Goal: Task Accomplishment & Management: Complete application form

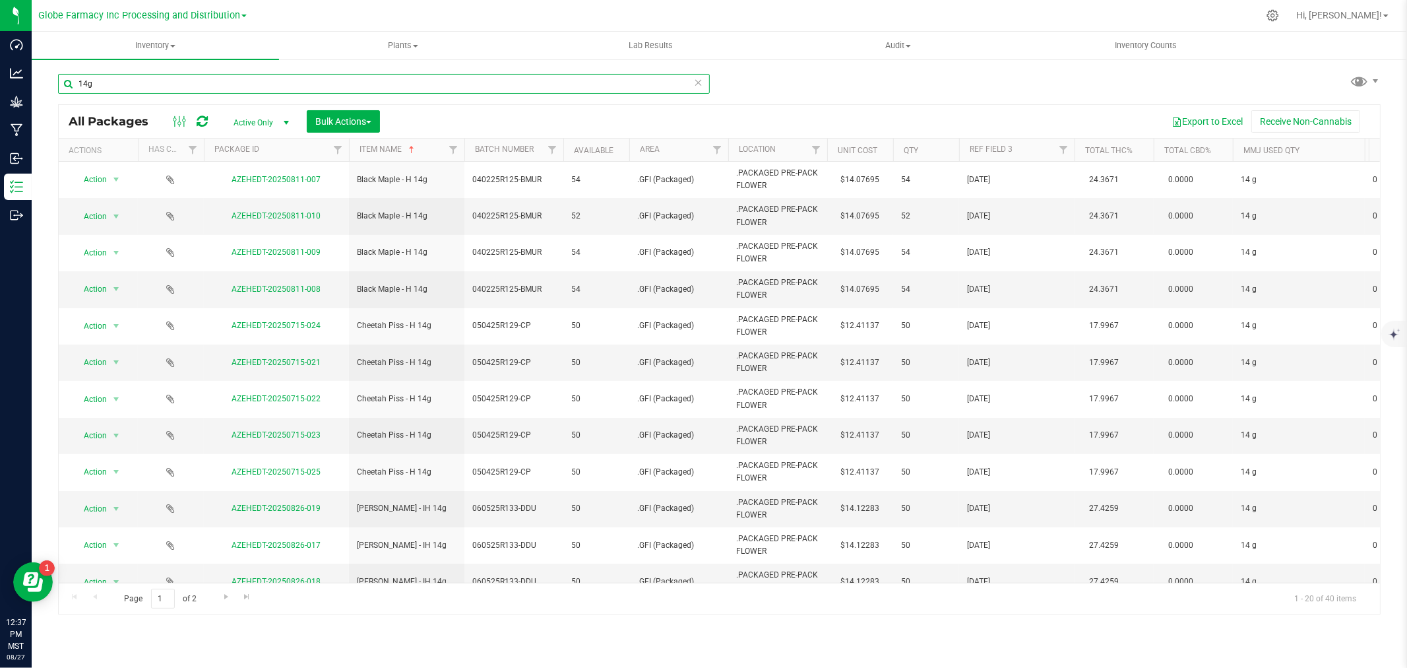
click at [344, 90] on input "14g" at bounding box center [384, 84] width 652 height 20
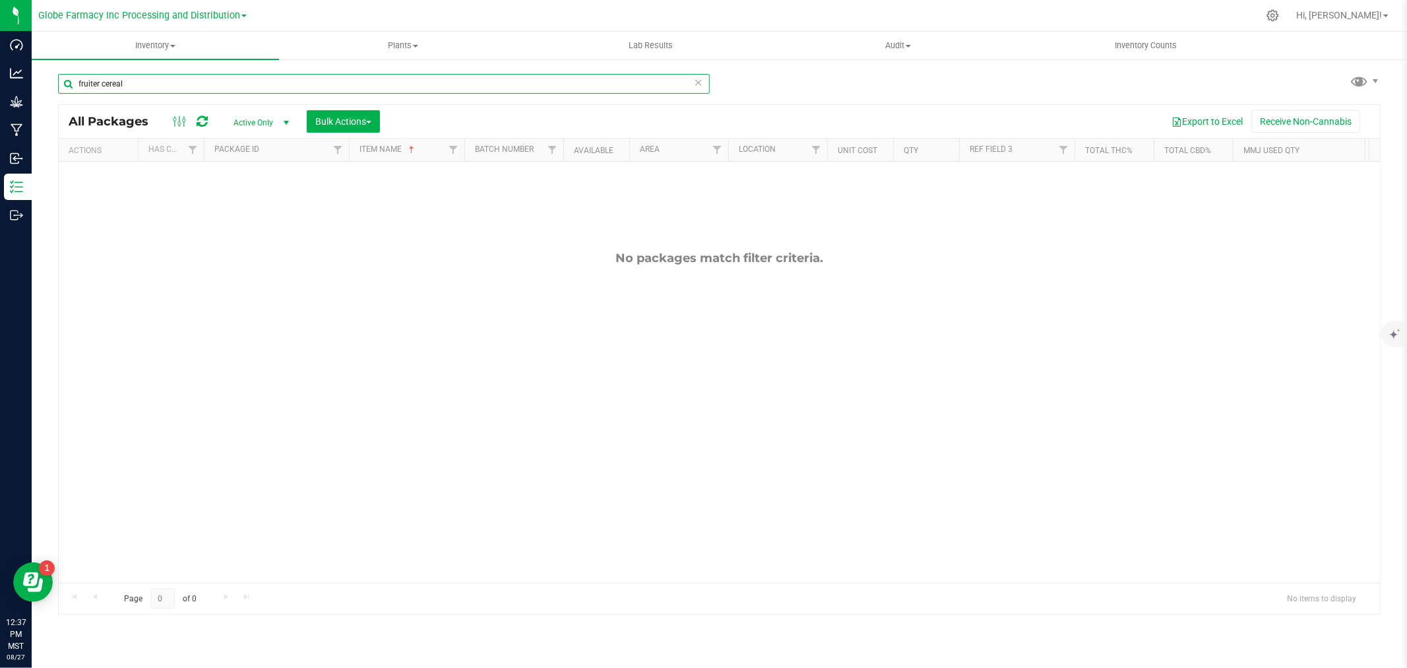
type input "fruiter cereal"
click at [697, 84] on icon at bounding box center [698, 82] width 9 height 16
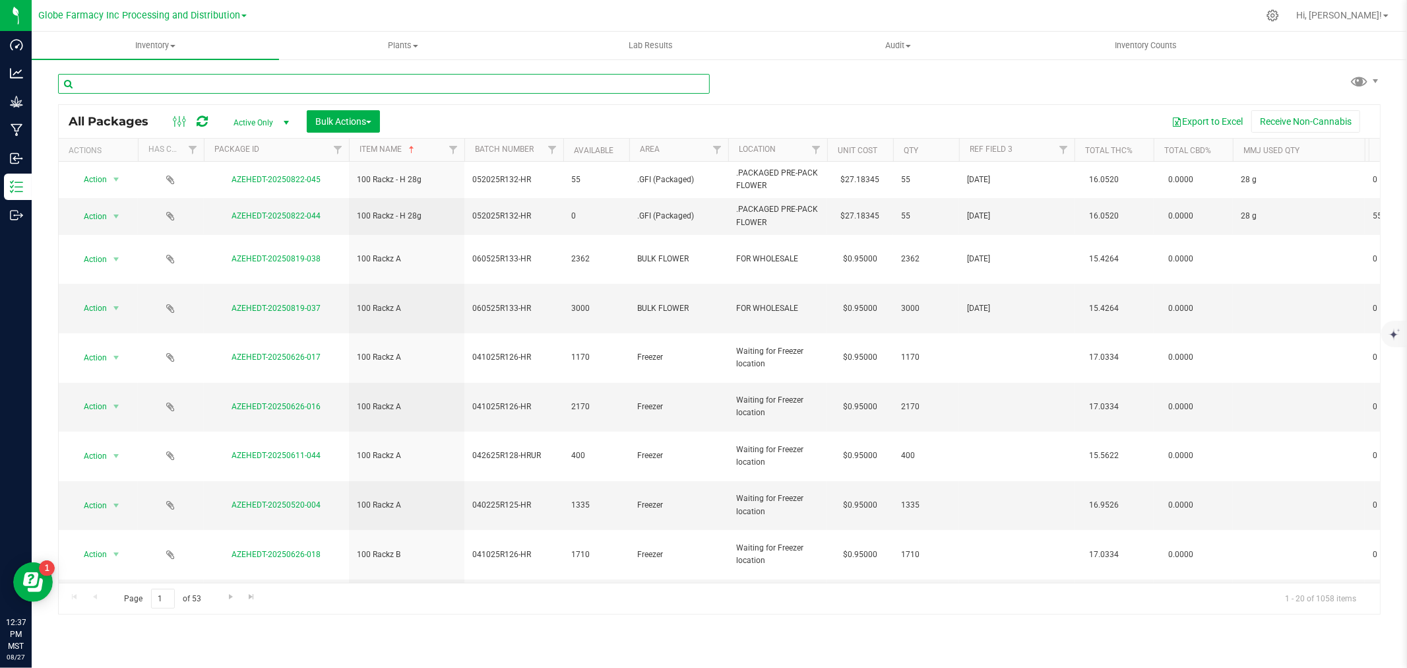
click at [360, 83] on input "text" at bounding box center [384, 84] width 652 height 20
type input "067"
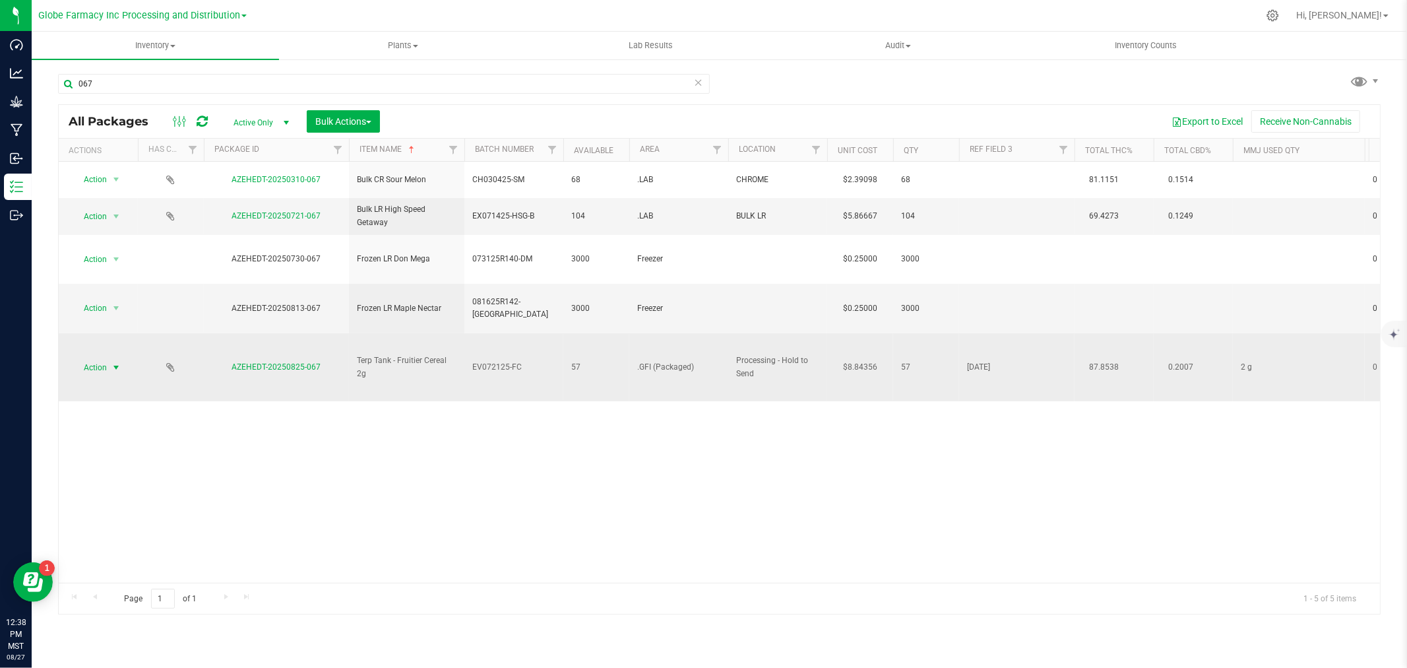
click at [110, 358] on span "select" at bounding box center [116, 367] width 16 height 18
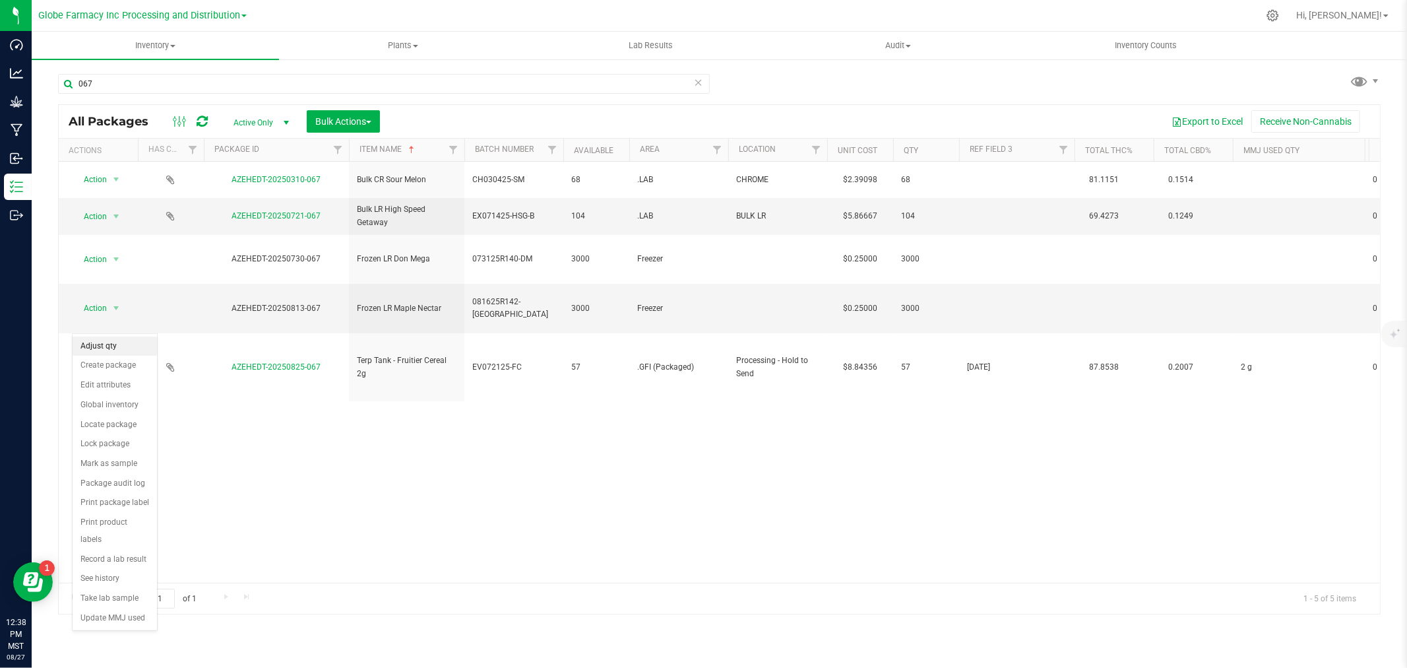
click at [109, 345] on li "Adjust qty" at bounding box center [115, 346] width 84 height 20
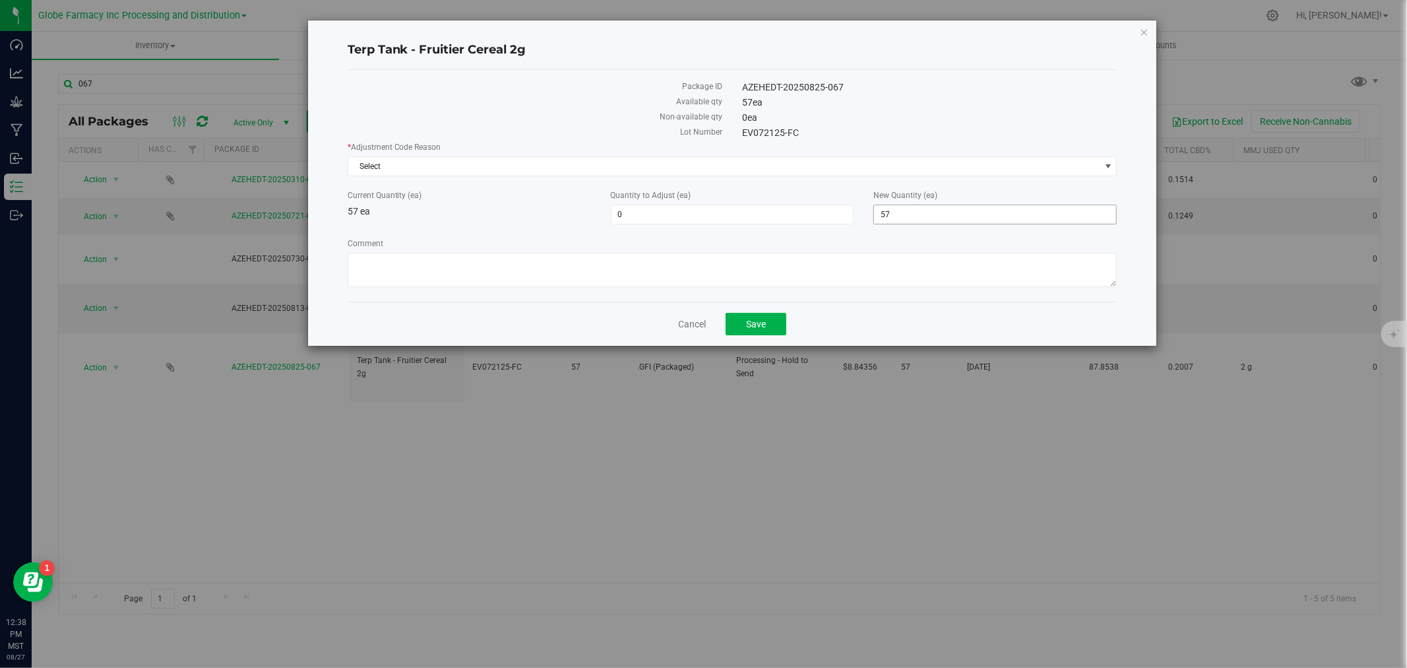
click at [880, 209] on span "57 57" at bounding box center [994, 214] width 243 height 20
type input "87"
type input "30"
type input "87"
click at [708, 157] on span "Select" at bounding box center [724, 166] width 752 height 18
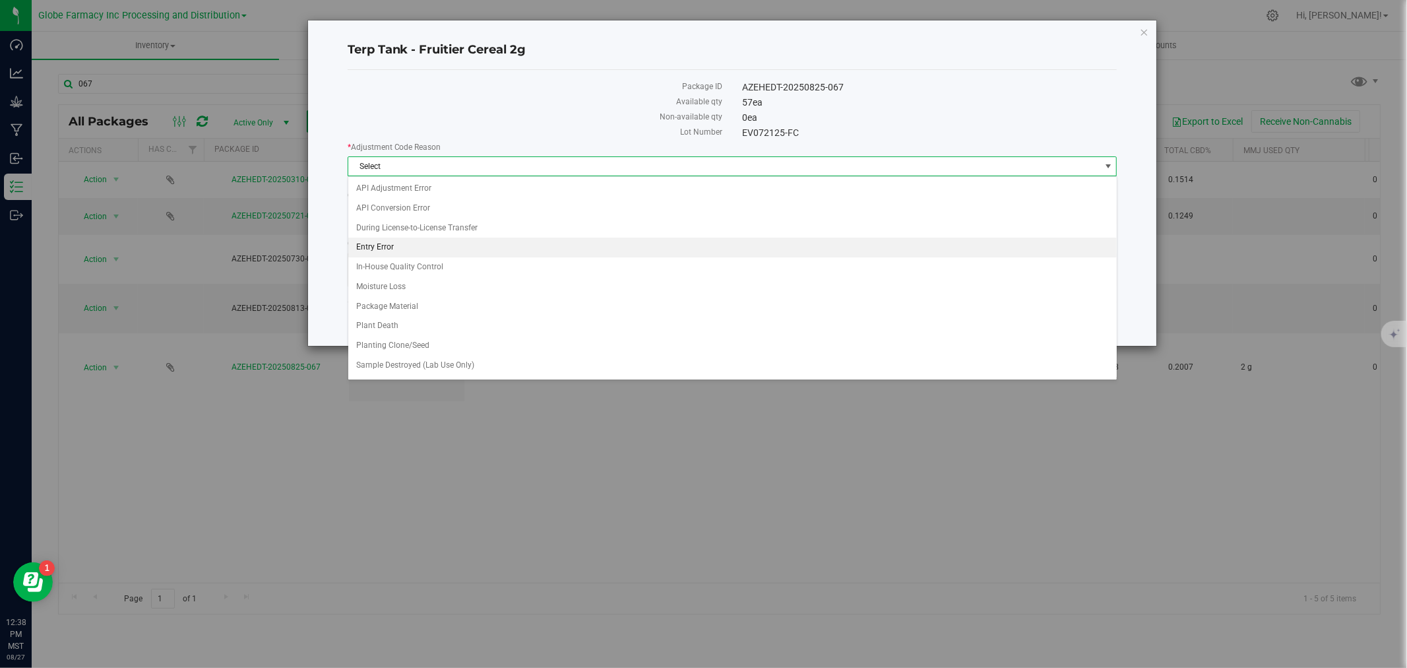
click at [427, 251] on li "Entry Error" at bounding box center [732, 247] width 768 height 20
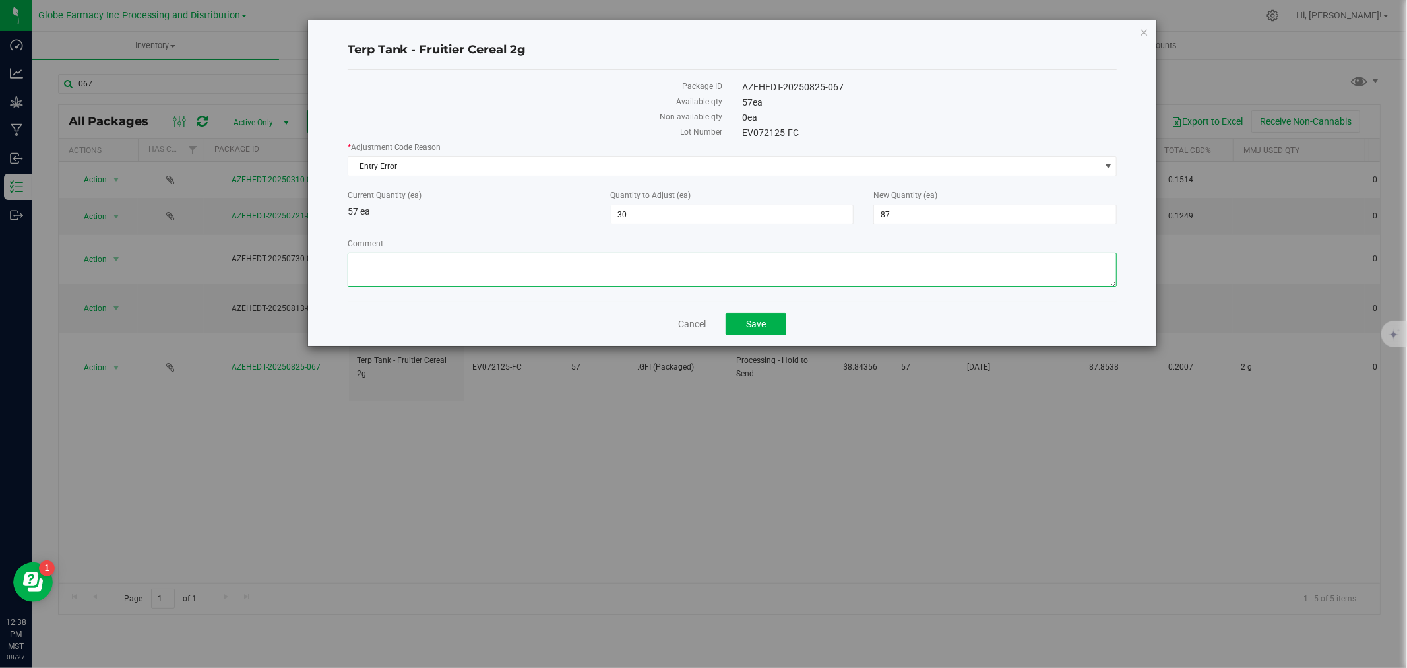
click at [710, 276] on textarea "Comment" at bounding box center [733, 270] width 770 height 34
click at [751, 326] on span "Save" at bounding box center [756, 324] width 20 height 11
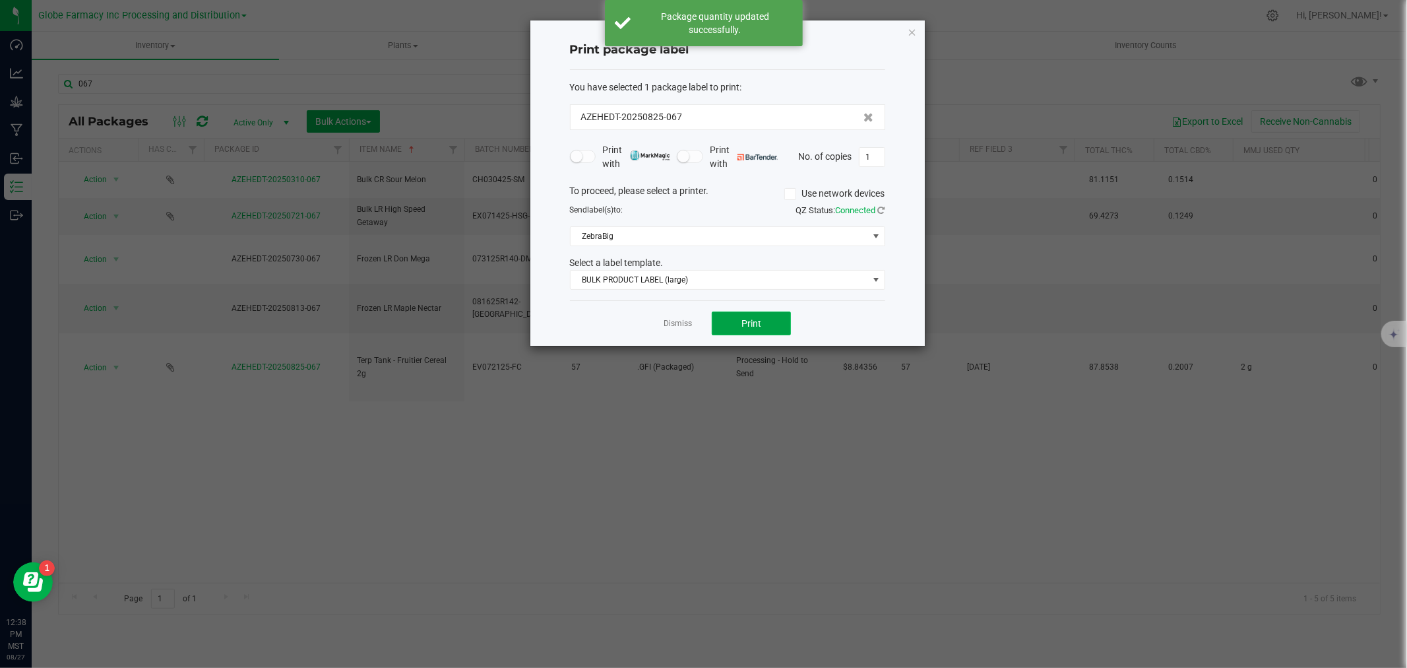
click at [777, 324] on button "Print" at bounding box center [751, 323] width 79 height 24
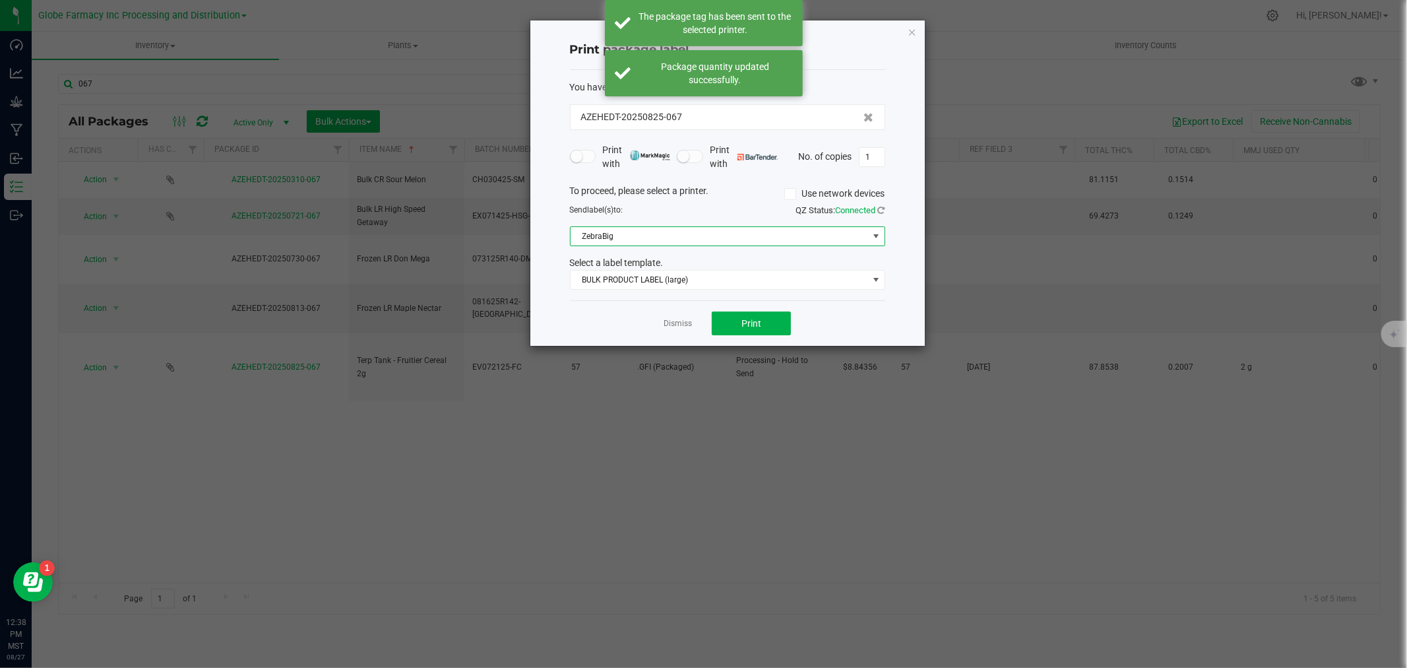
click at [664, 242] on span "ZebraBig" at bounding box center [719, 236] width 297 height 18
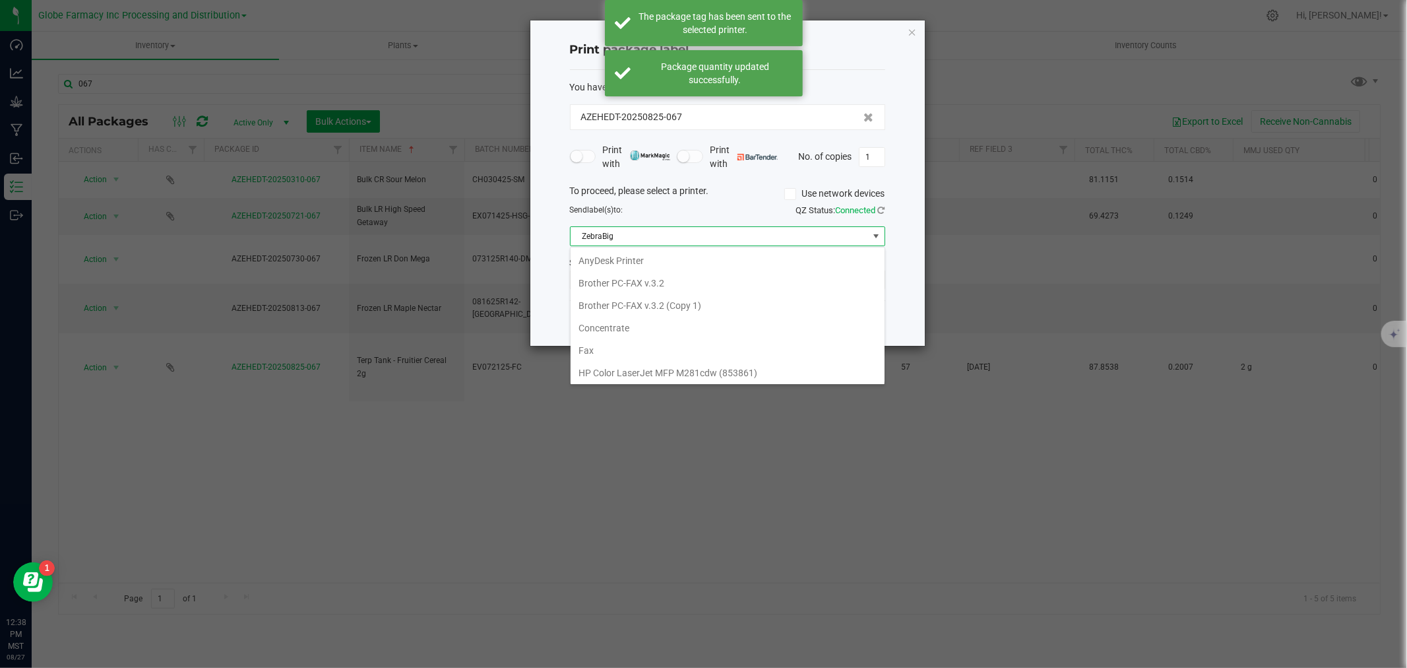
scroll to position [20, 315]
click at [627, 346] on Small "[PERSON_NAME]" at bounding box center [728, 347] width 314 height 22
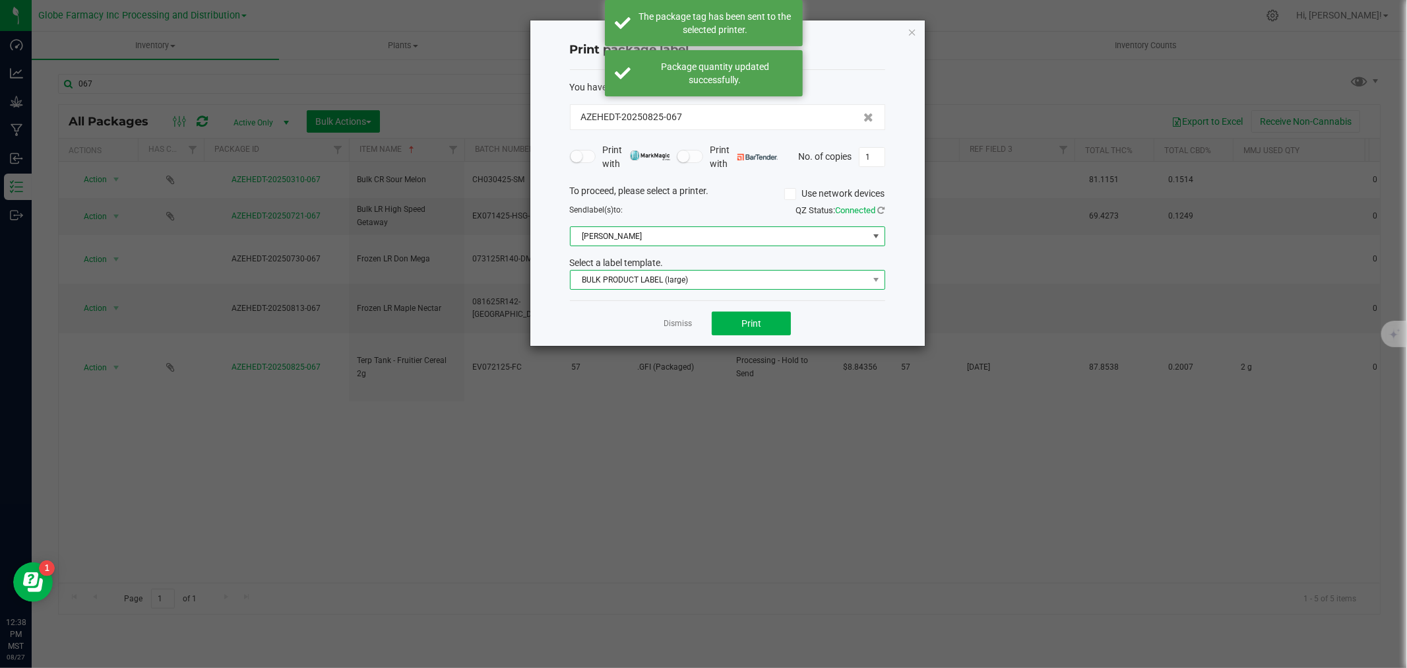
click at [631, 281] on span "BULK PRODUCT LABEL (large)" at bounding box center [719, 279] width 297 height 18
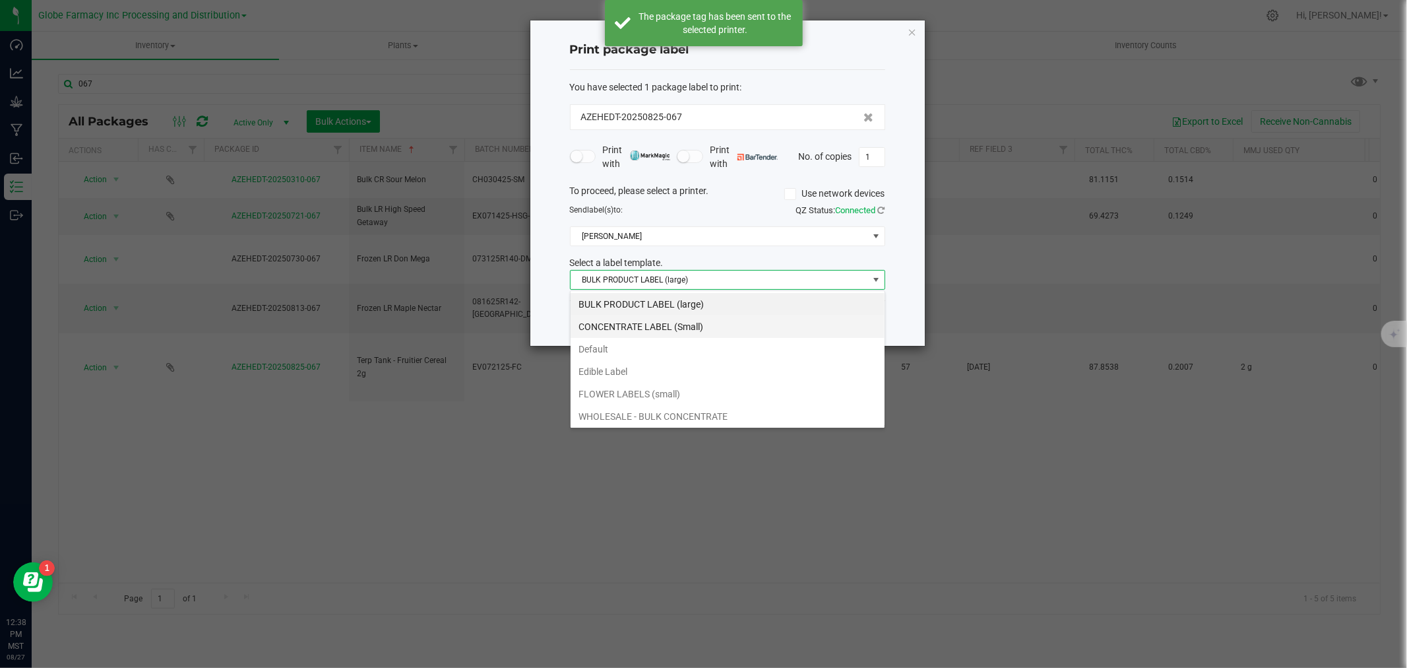
click at [621, 323] on li "CONCENTRATE LABEL (Small)" at bounding box center [728, 326] width 314 height 22
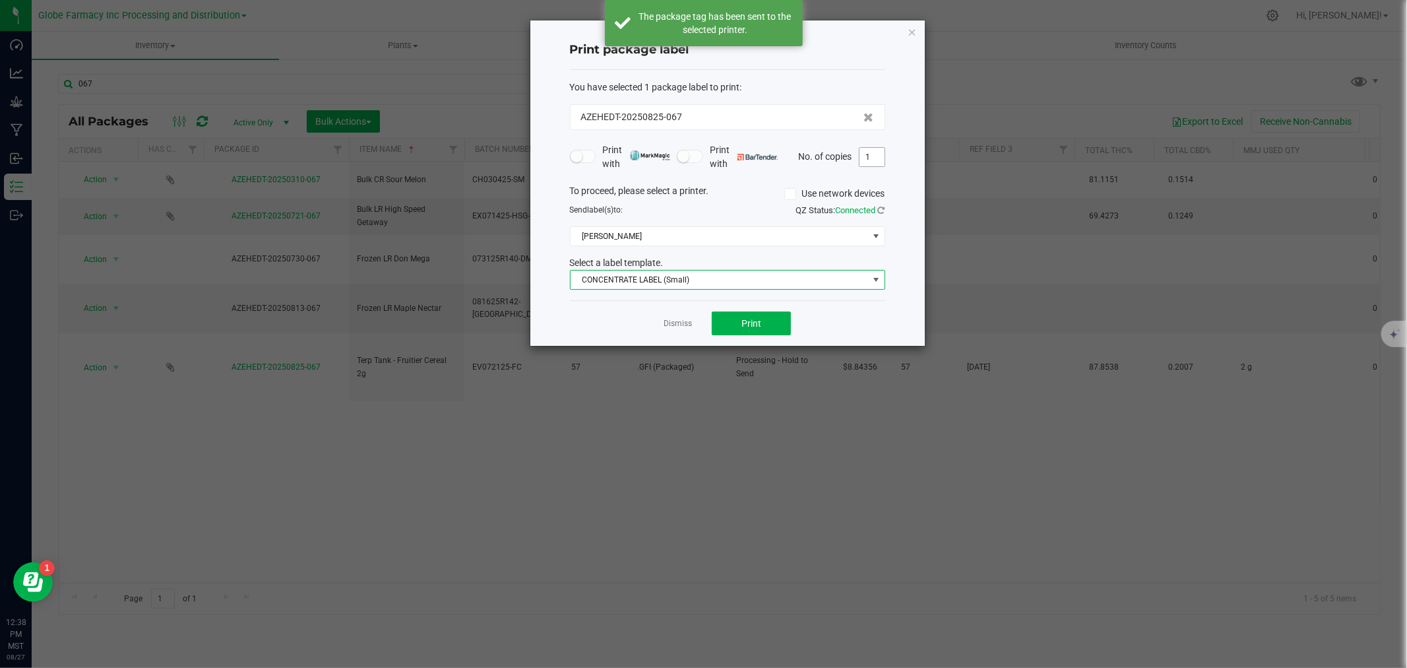
click at [879, 162] on input "1" at bounding box center [871, 157] width 25 height 18
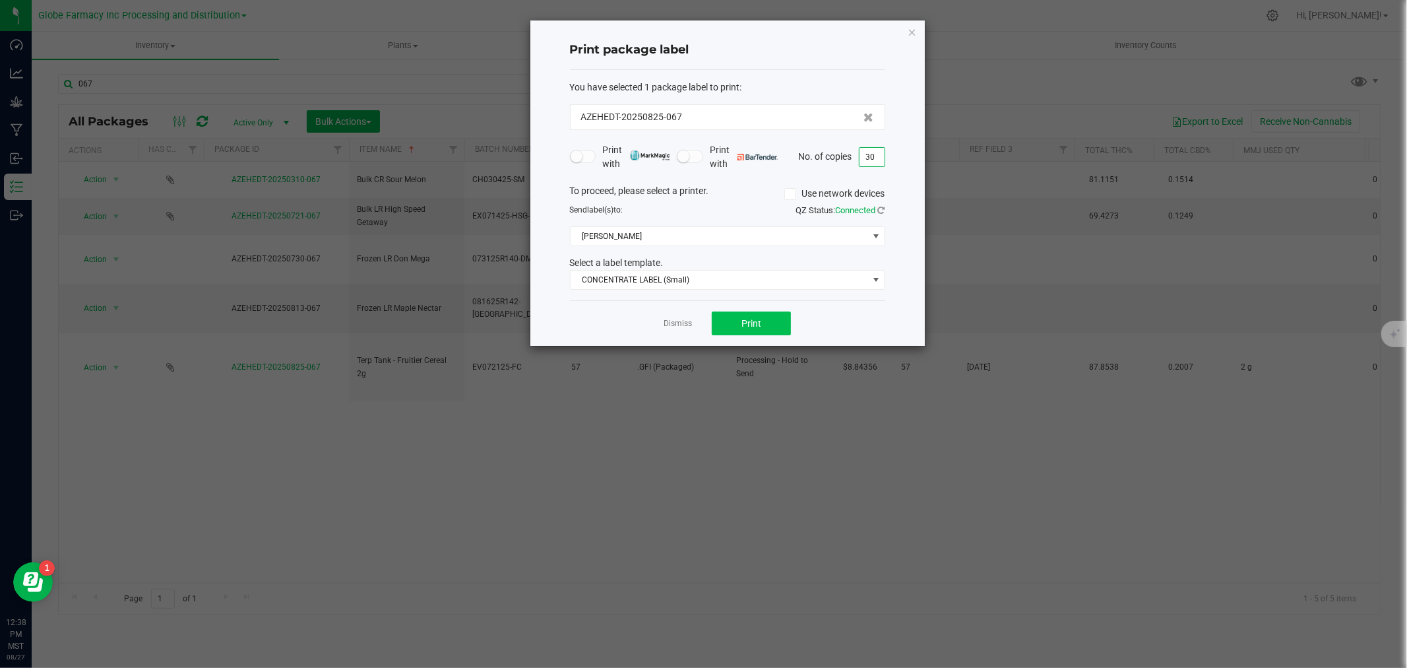
type input "30"
click at [768, 326] on button "Print" at bounding box center [751, 323] width 79 height 24
click at [687, 323] on link "Dismiss" at bounding box center [678, 323] width 28 height 11
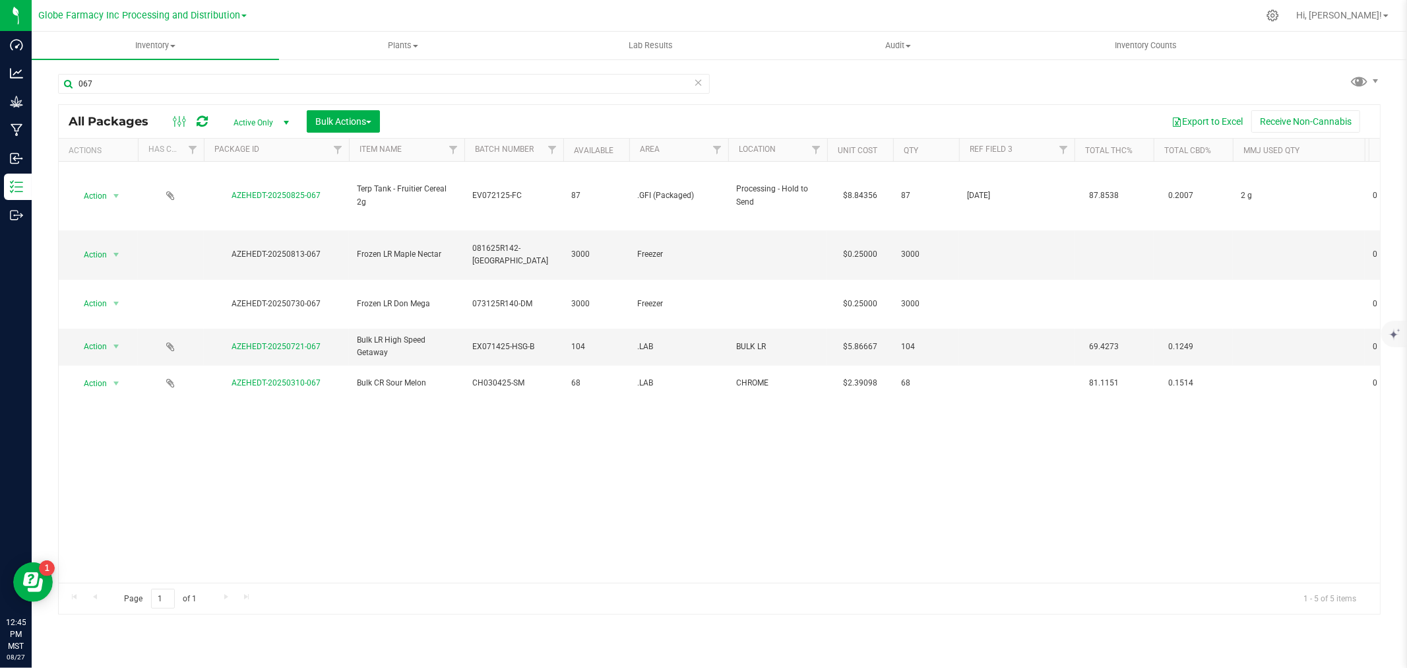
click at [696, 77] on icon at bounding box center [698, 82] width 9 height 16
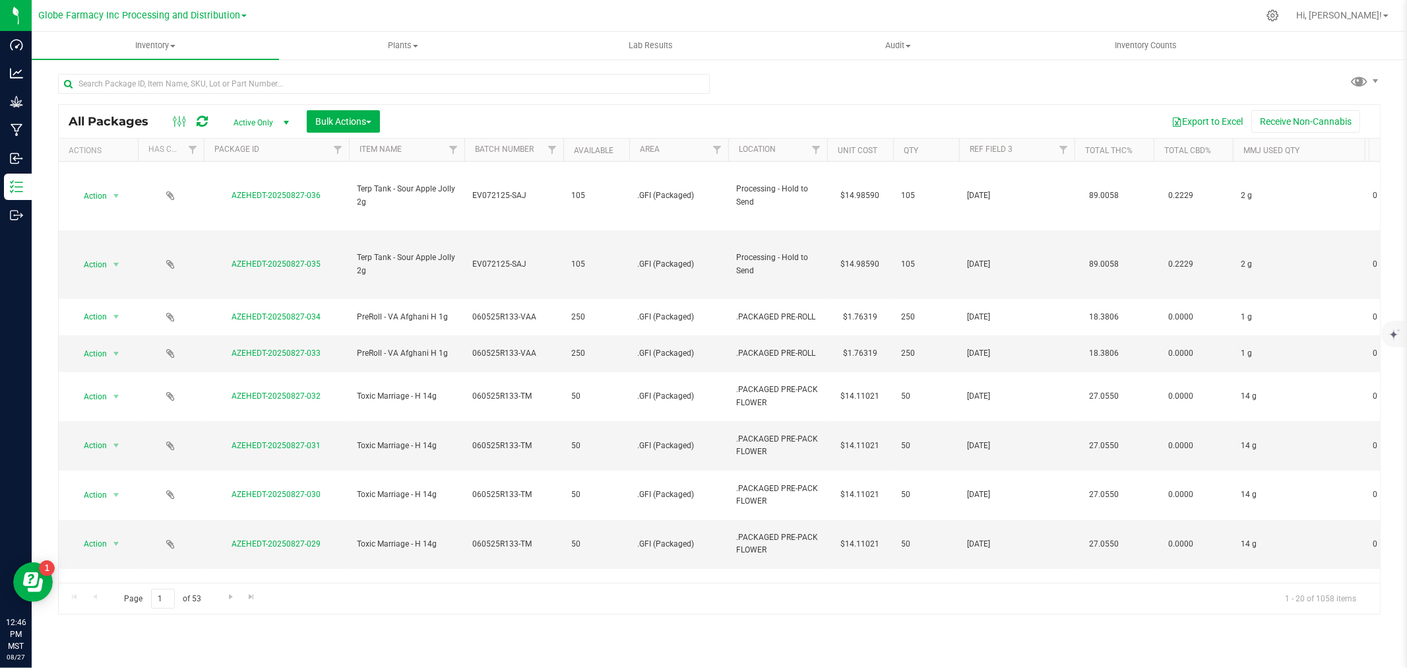
click at [199, 119] on icon at bounding box center [202, 121] width 11 height 13
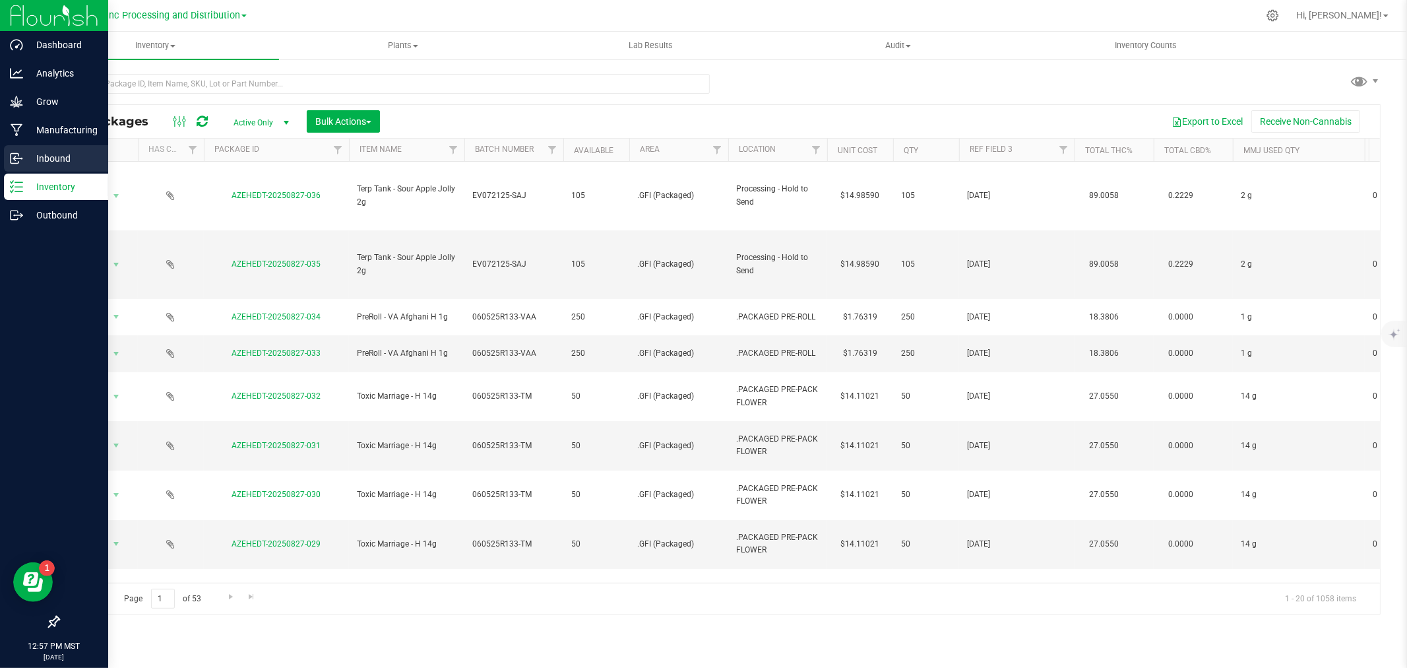
click at [7, 163] on div "Inbound" at bounding box center [56, 158] width 104 height 26
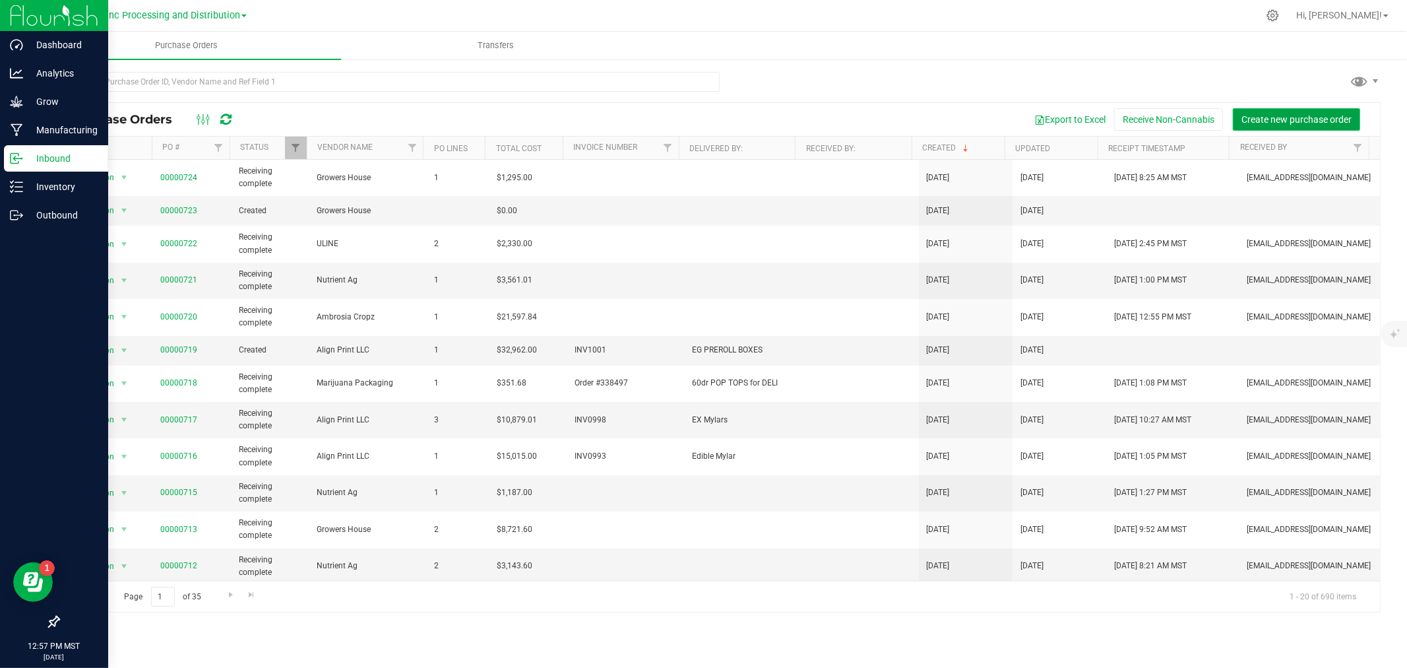
click at [1260, 122] on span "Create new purchase order" at bounding box center [1296, 119] width 110 height 11
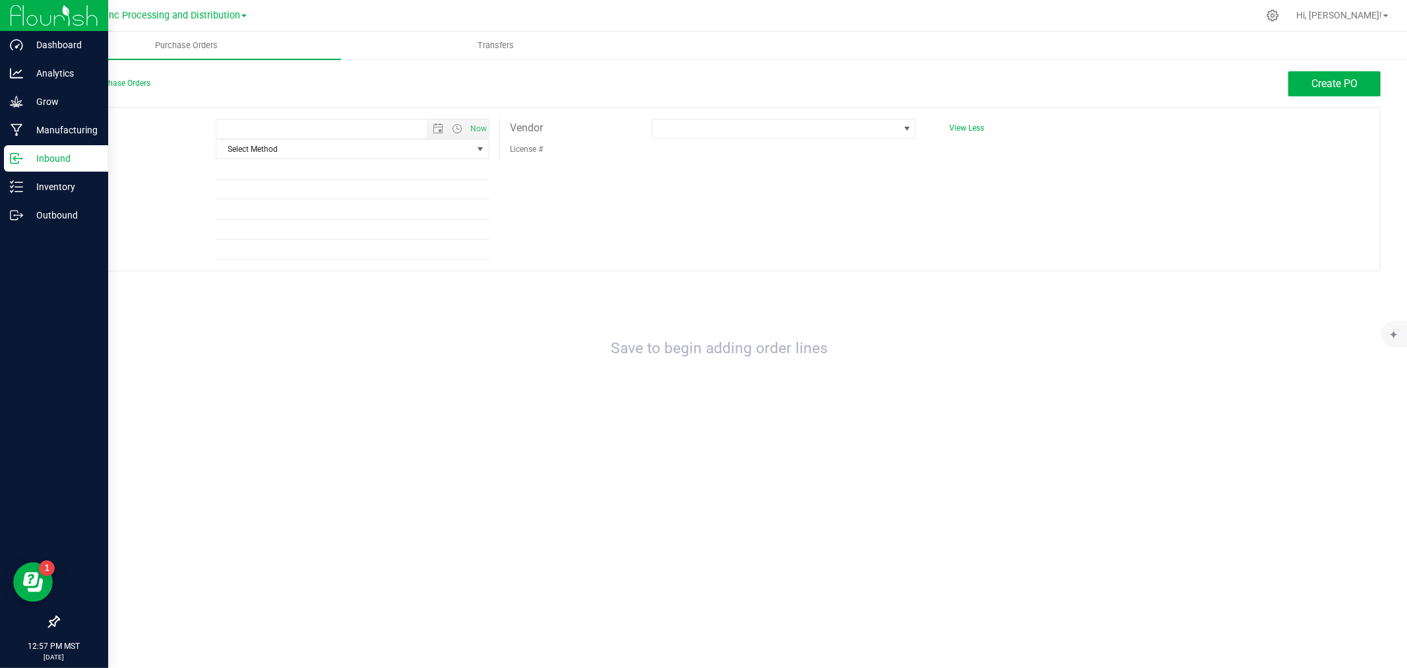
type input "[DATE] 12:57 PM"
click at [799, 136] on span at bounding box center [775, 128] width 246 height 18
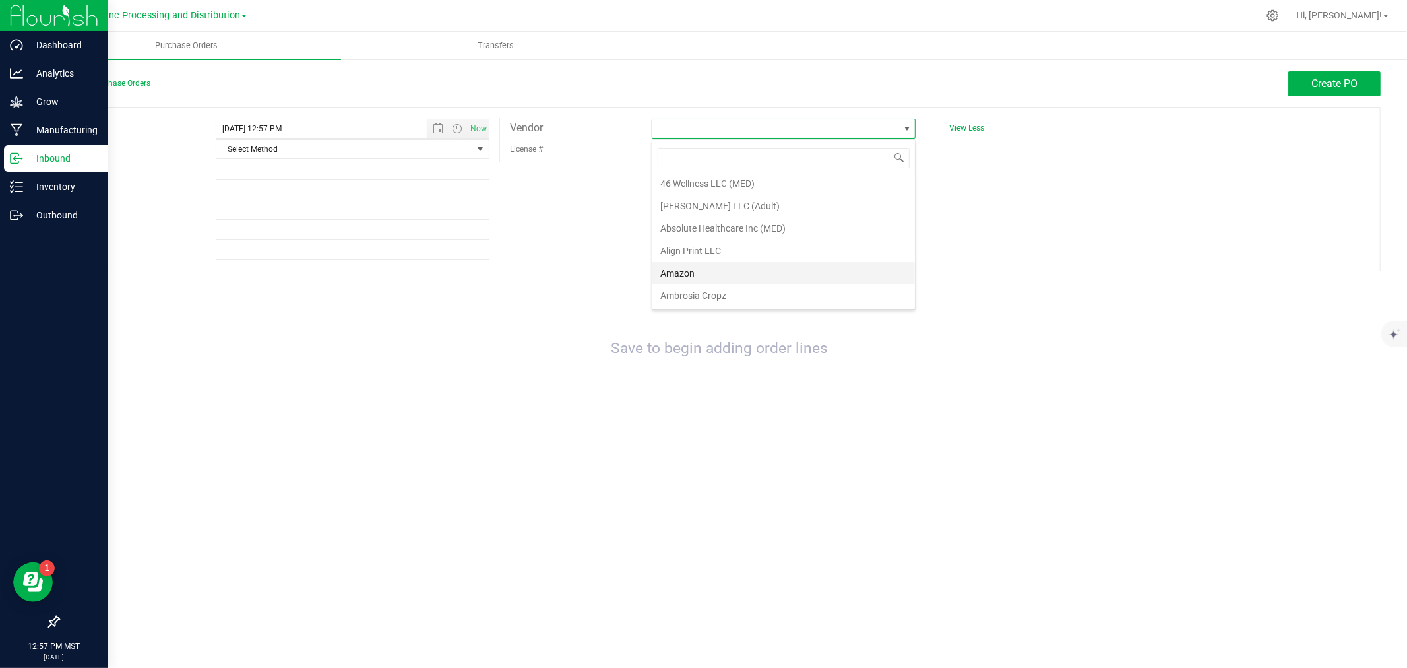
scroll to position [73, 0]
click at [688, 233] on li "Align Print LLC" at bounding box center [783, 225] width 263 height 22
click at [364, 157] on span "Select Method" at bounding box center [344, 149] width 256 height 18
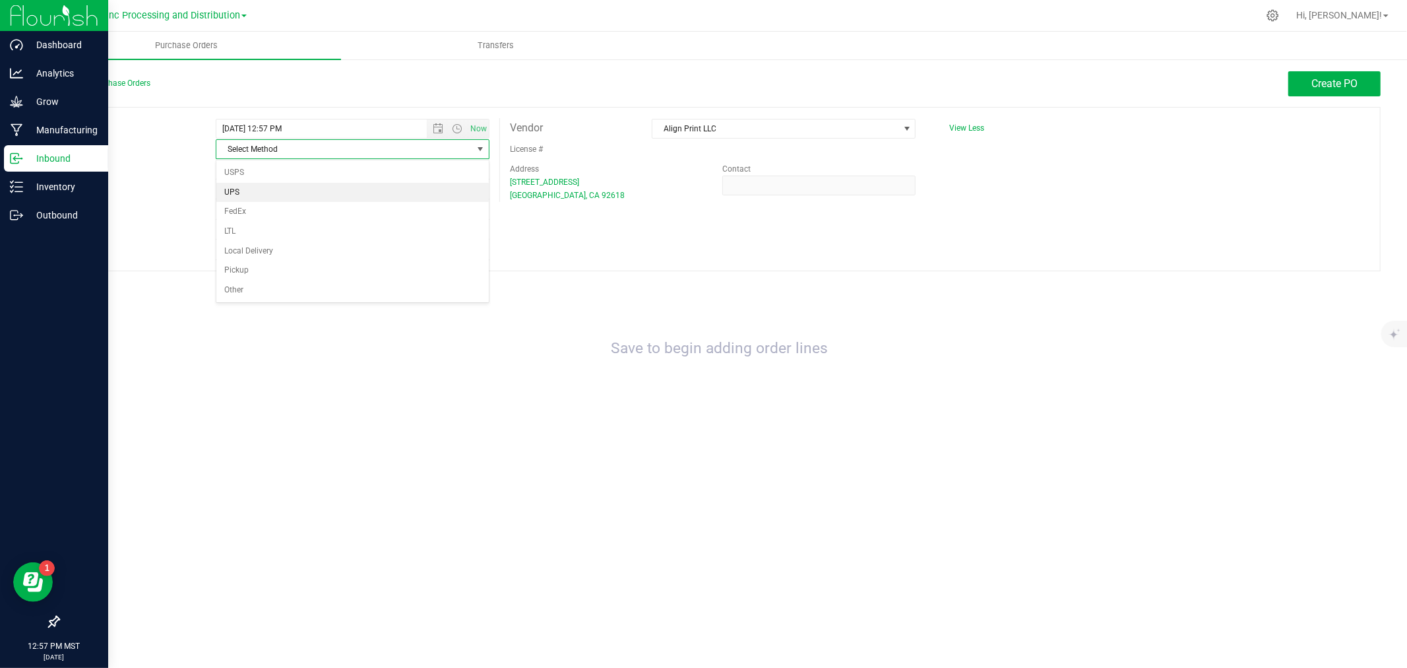
click at [245, 187] on li "UPS" at bounding box center [352, 193] width 272 height 20
click at [237, 175] on input "Ref Field 1" at bounding box center [353, 170] width 274 height 20
click at [287, 166] on input "Ref Field 1" at bounding box center [353, 170] width 274 height 20
type input "i"
type input "A"
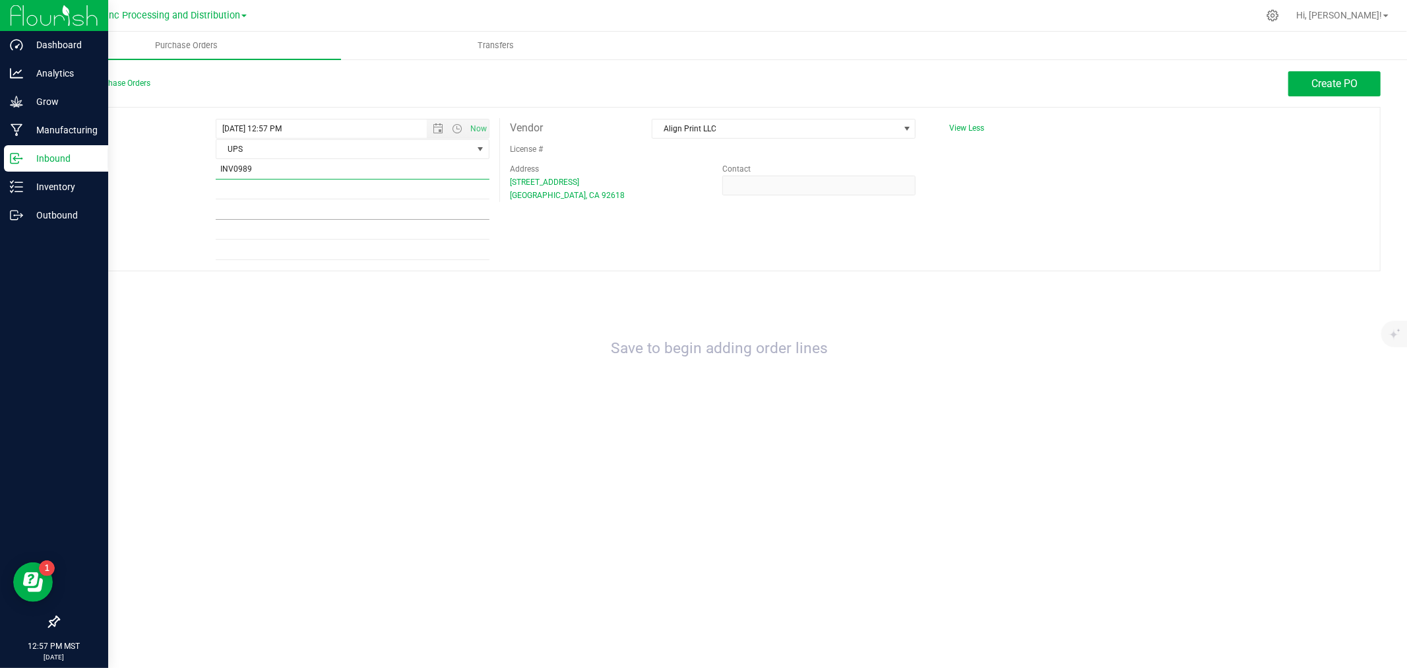
type input "INV0989"
click at [279, 208] on input "Ref Field 3" at bounding box center [353, 210] width 274 height 20
type input "NUMBERS JARS- LABELED"
click at [1297, 94] on button "Create PO" at bounding box center [1334, 83] width 92 height 25
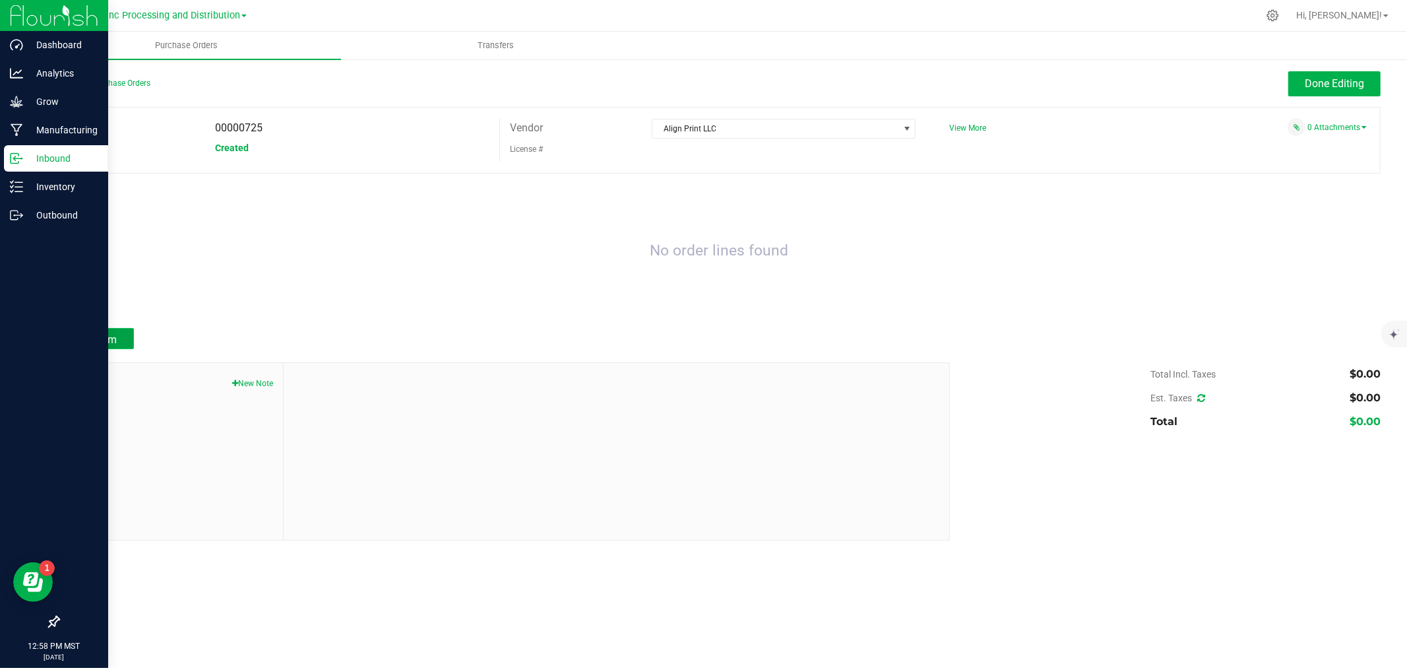
click at [124, 342] on button "Add Item" at bounding box center [96, 338] width 76 height 21
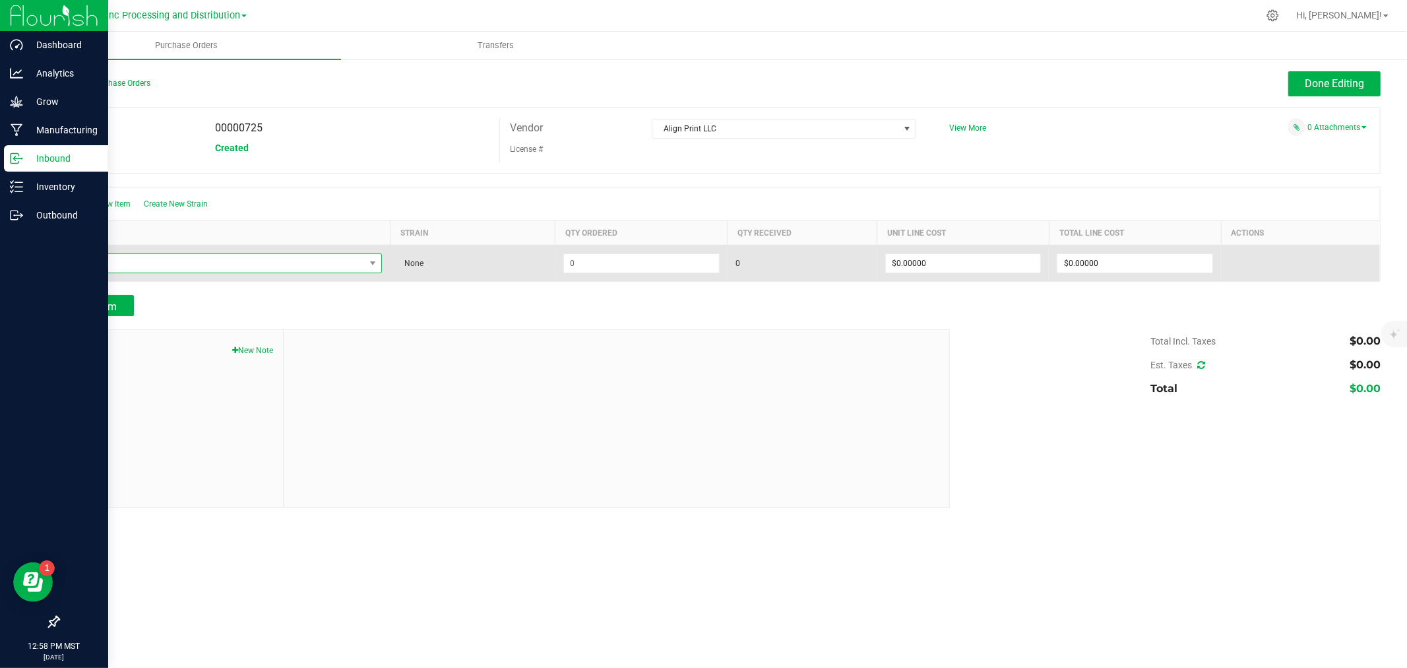
click at [222, 272] on span "NO DATA FOUND" at bounding box center [216, 263] width 297 height 18
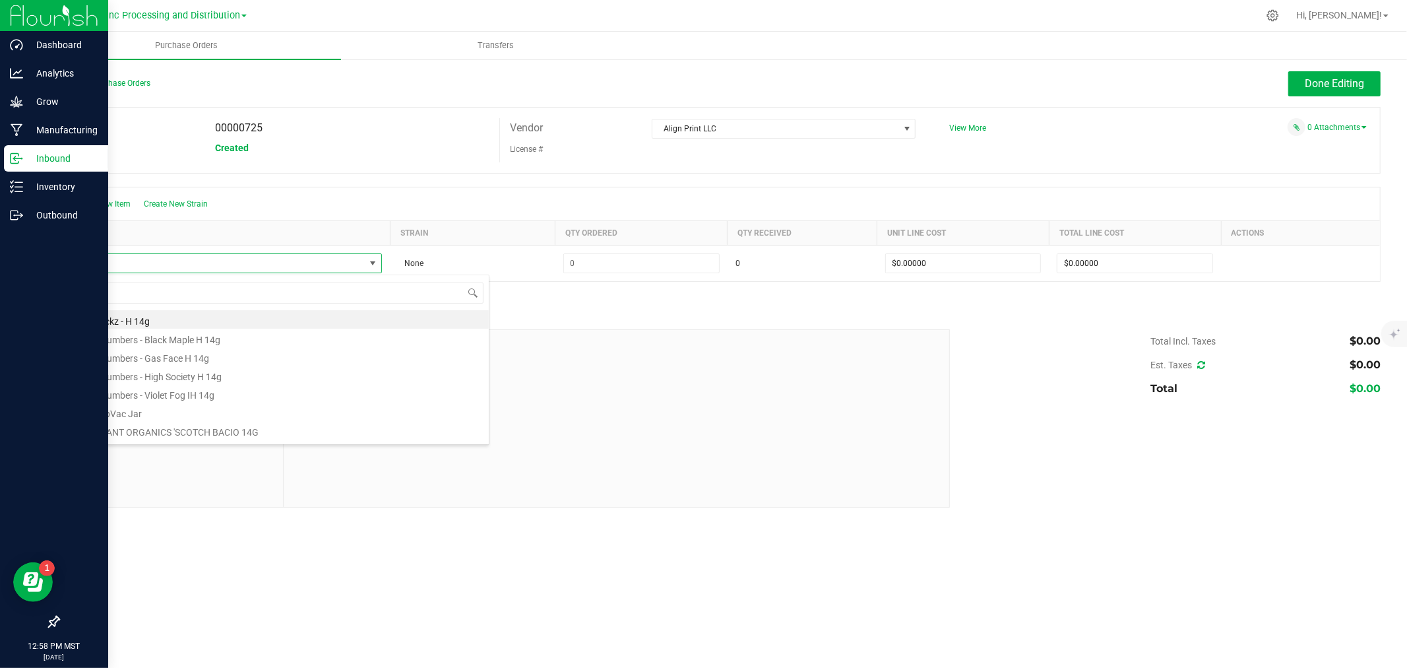
type input "1"
type input "O"
type input "POP"
click at [153, 323] on li "14g PopVac Jar" at bounding box center [278, 319] width 421 height 18
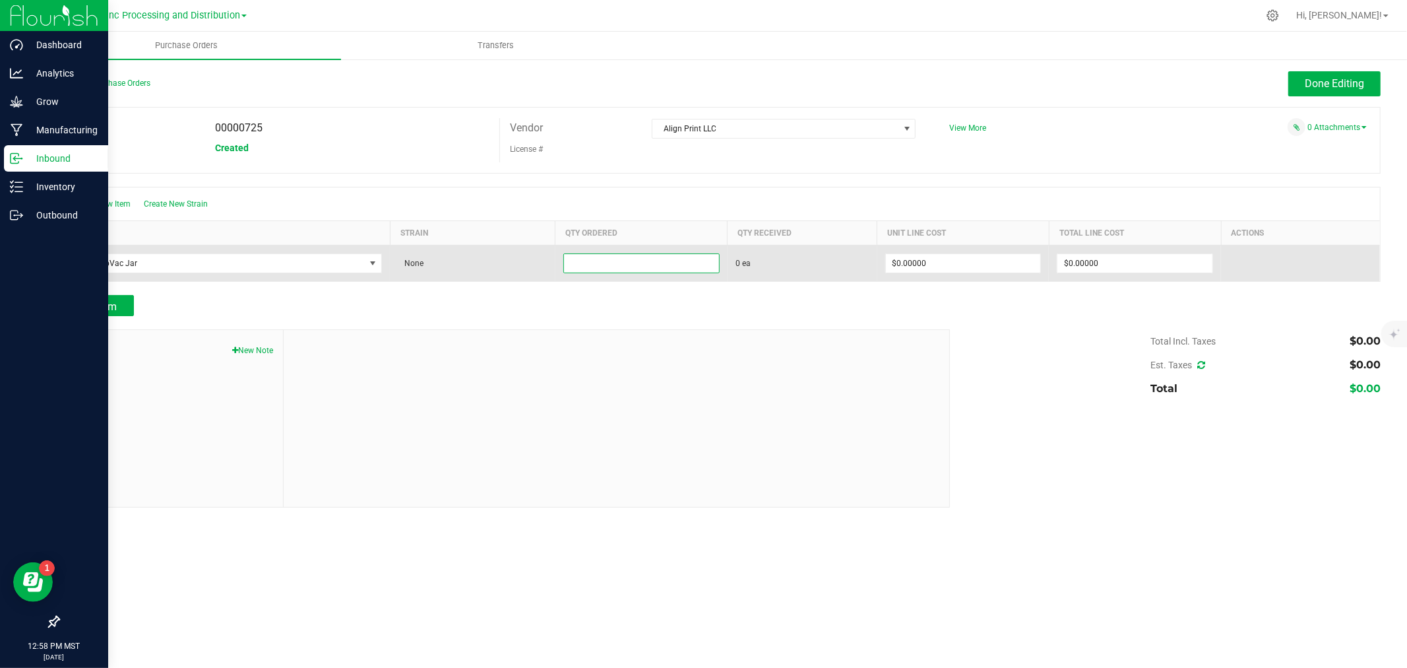
click at [594, 260] on input at bounding box center [641, 263] width 155 height 18
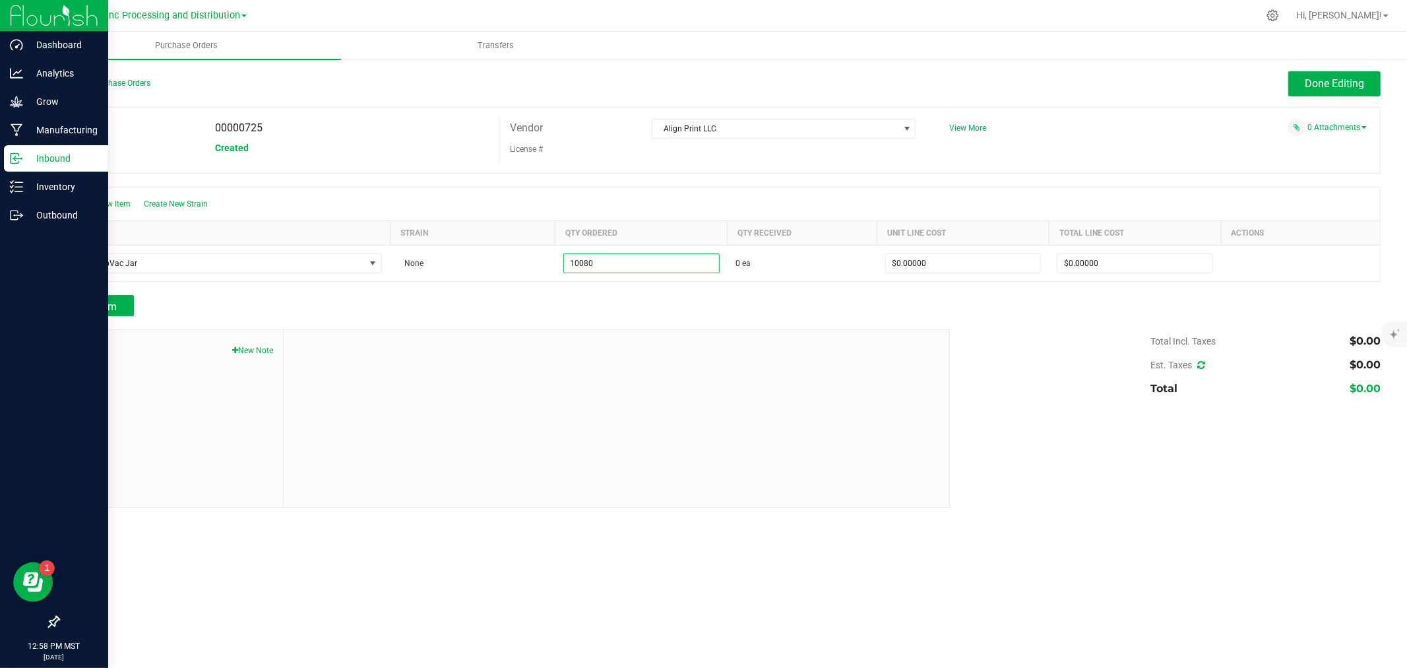
type input "10080 ea"
click at [794, 319] on div at bounding box center [719, 322] width 1322 height 13
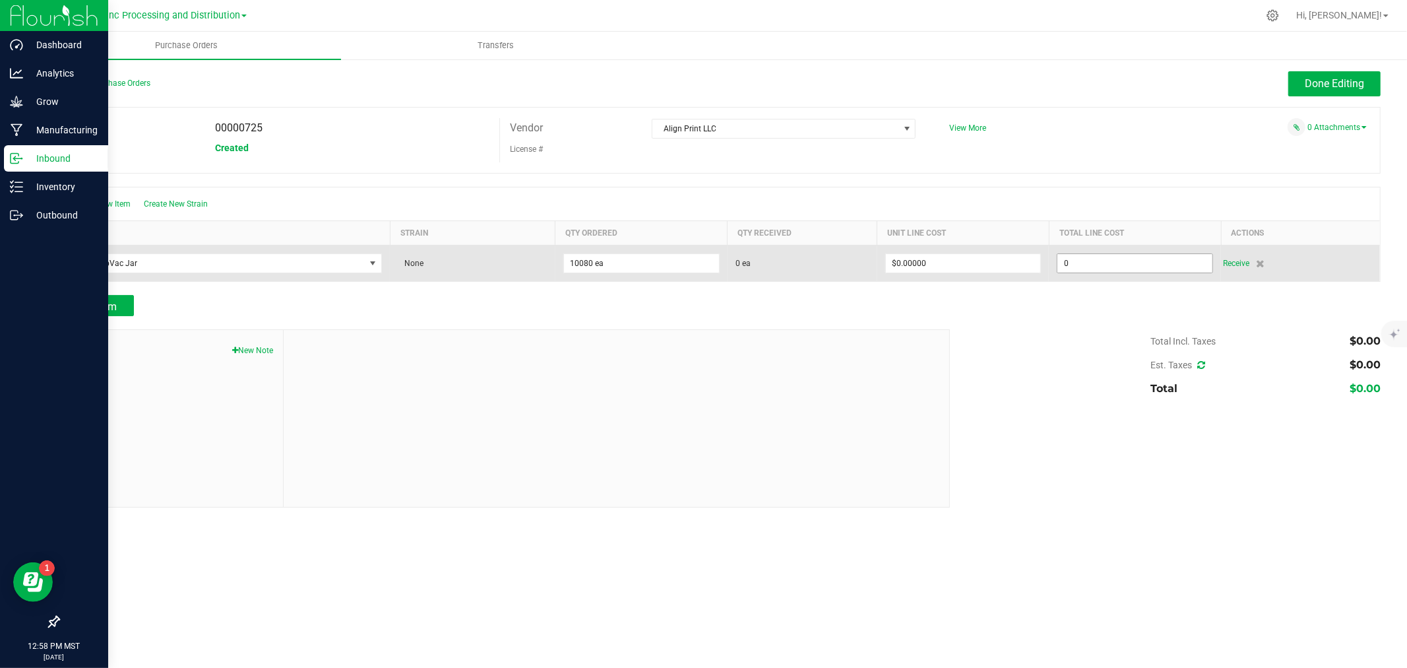
click at [1163, 259] on input "0" at bounding box center [1134, 263] width 155 height 18
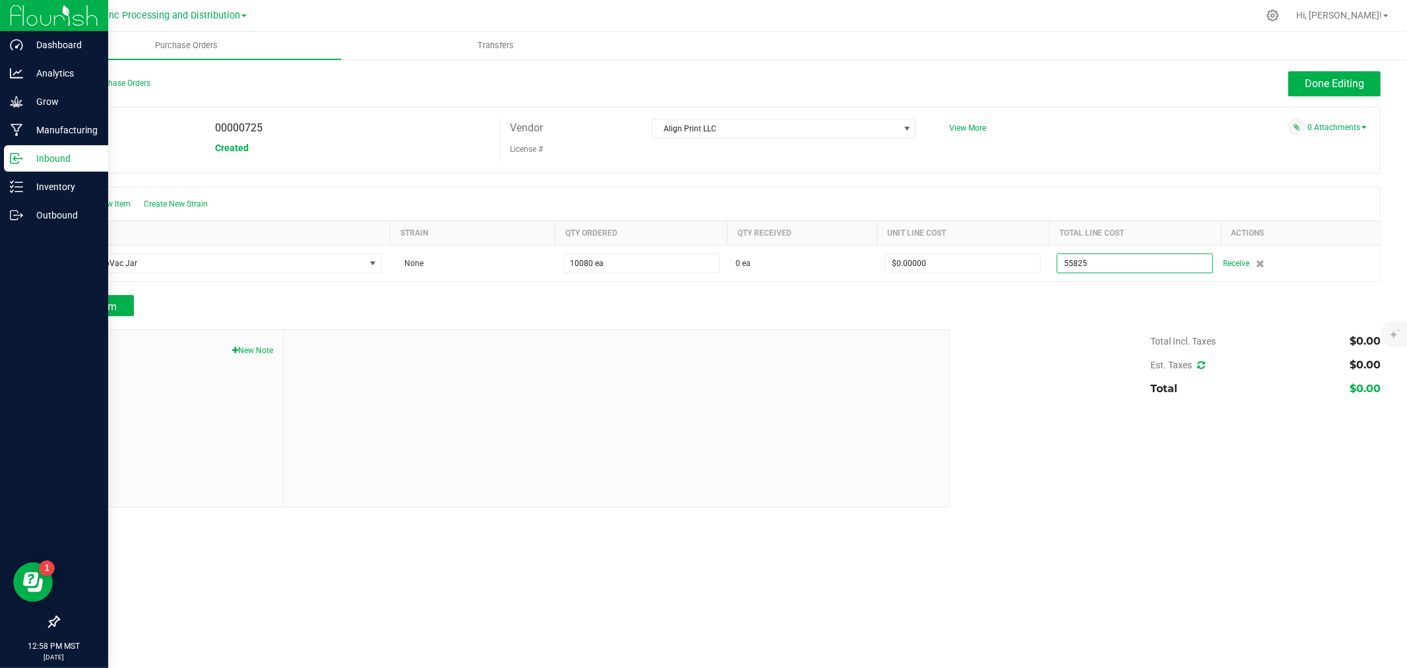
type input "$55,825.00000"
click at [1118, 180] on div at bounding box center [719, 179] width 1322 height 13
type input "10080"
type input "$5.53819"
click at [1346, 127] on link "0 Attachments" at bounding box center [1336, 127] width 59 height 9
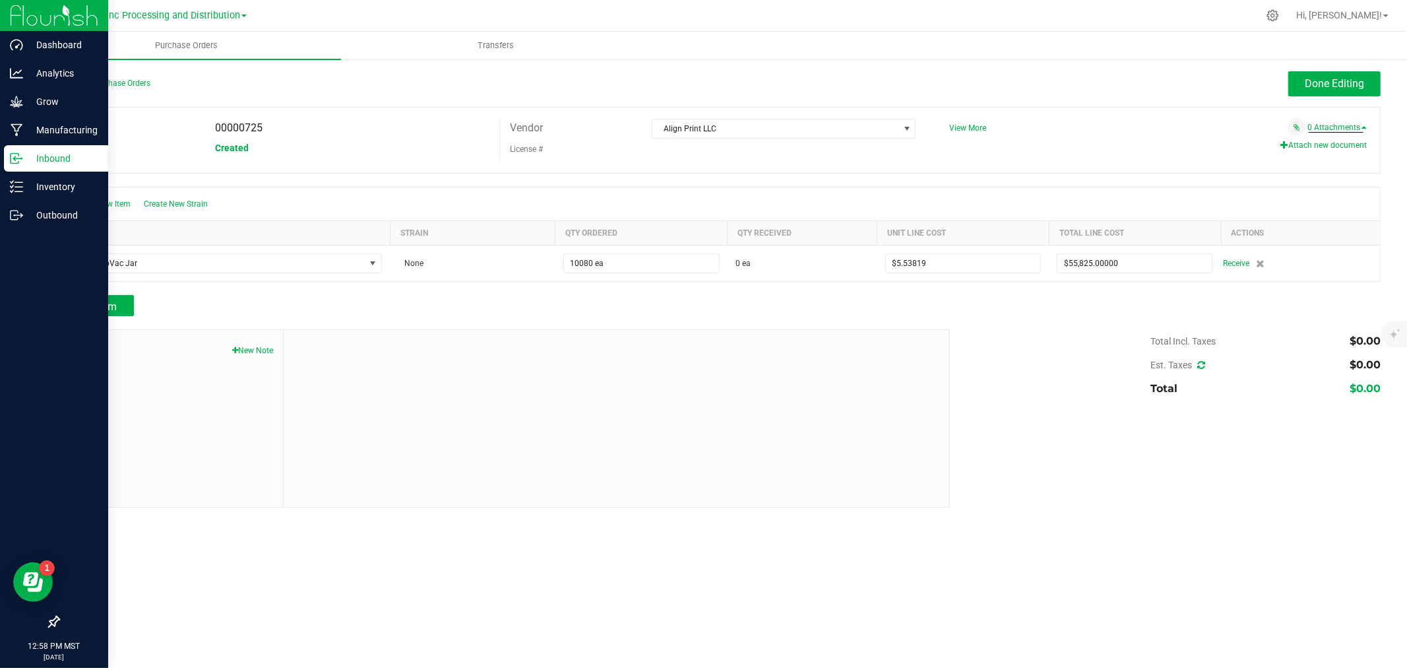
click at [1316, 145] on button "Attach new document" at bounding box center [1323, 145] width 86 height 12
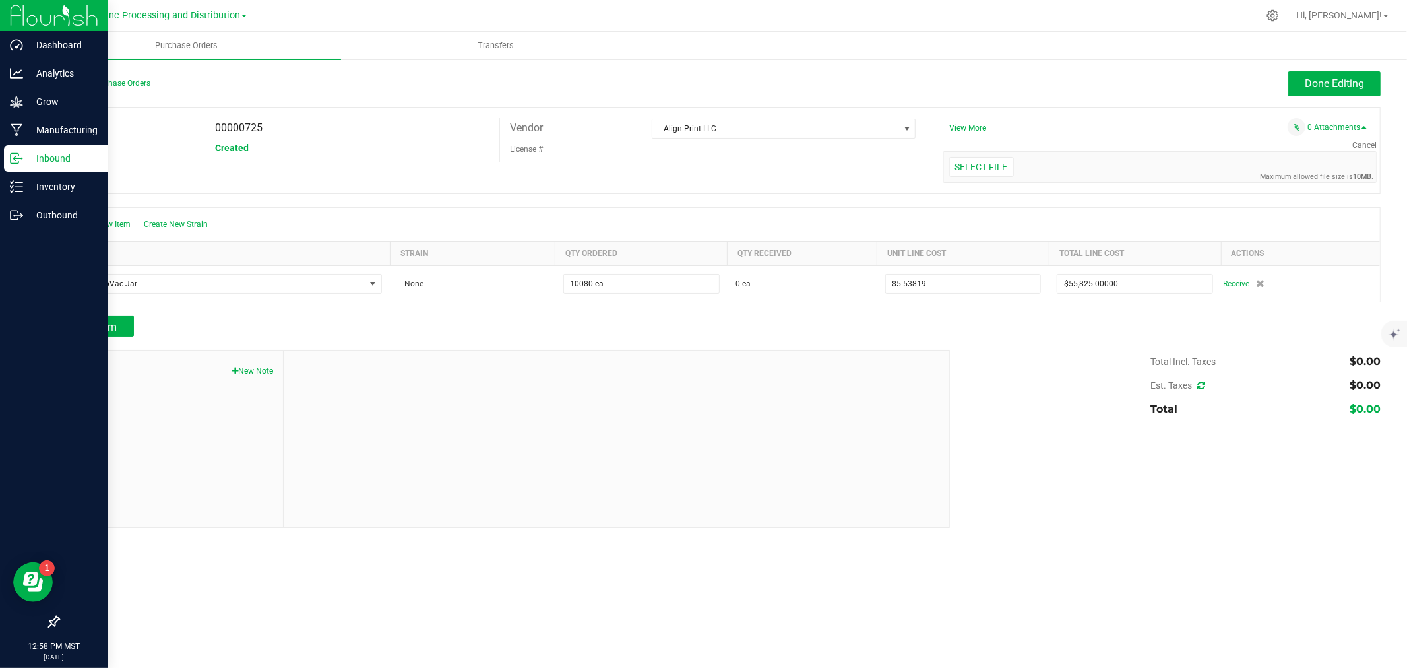
click at [993, 179] on div "Select file Drop files here to upload" at bounding box center [1160, 167] width 432 height 30
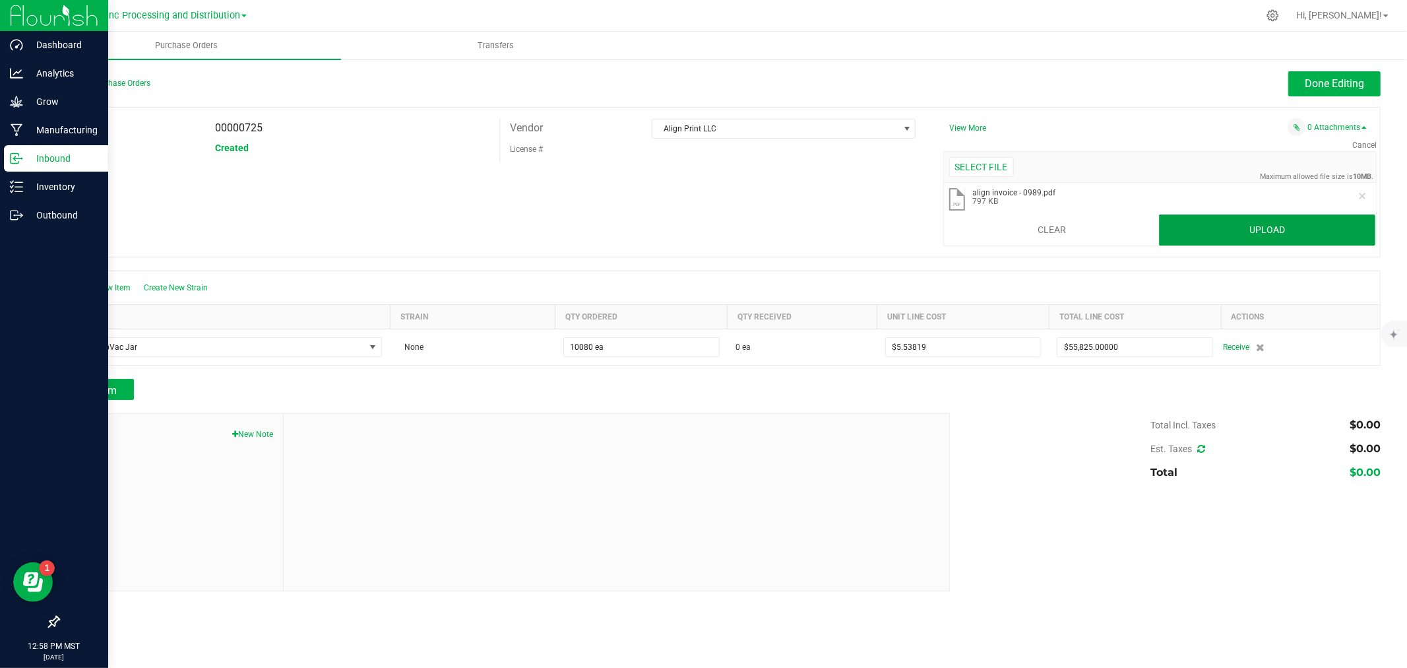
click at [1177, 235] on button "Upload" at bounding box center [1267, 230] width 216 height 32
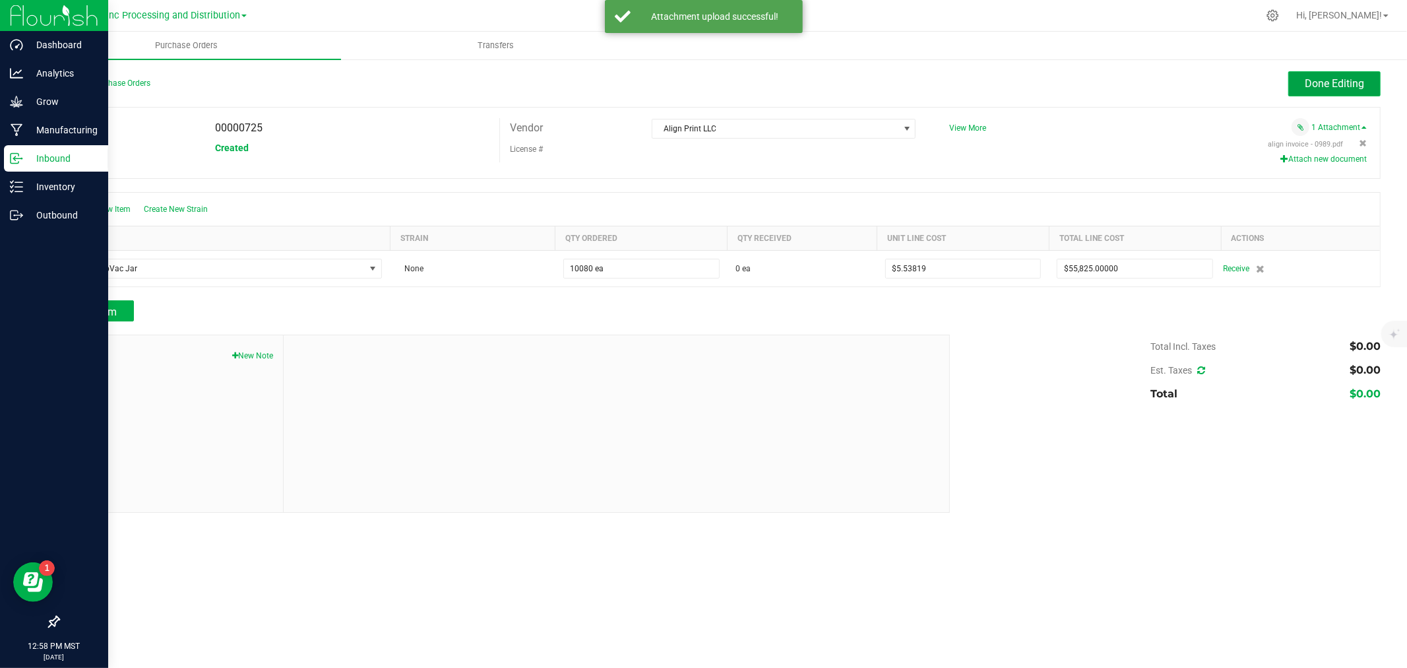
click at [1329, 79] on span "Done Editing" at bounding box center [1334, 83] width 59 height 13
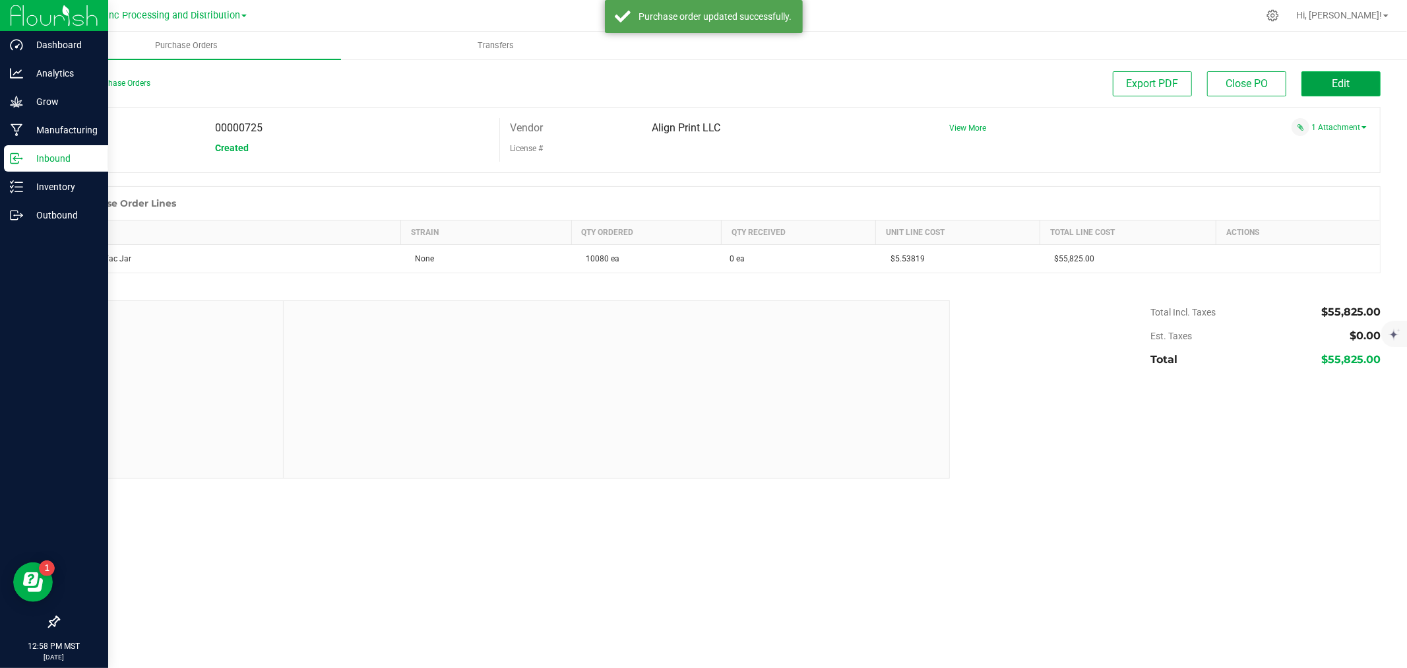
click at [1322, 94] on button "Edit" at bounding box center [1340, 83] width 79 height 25
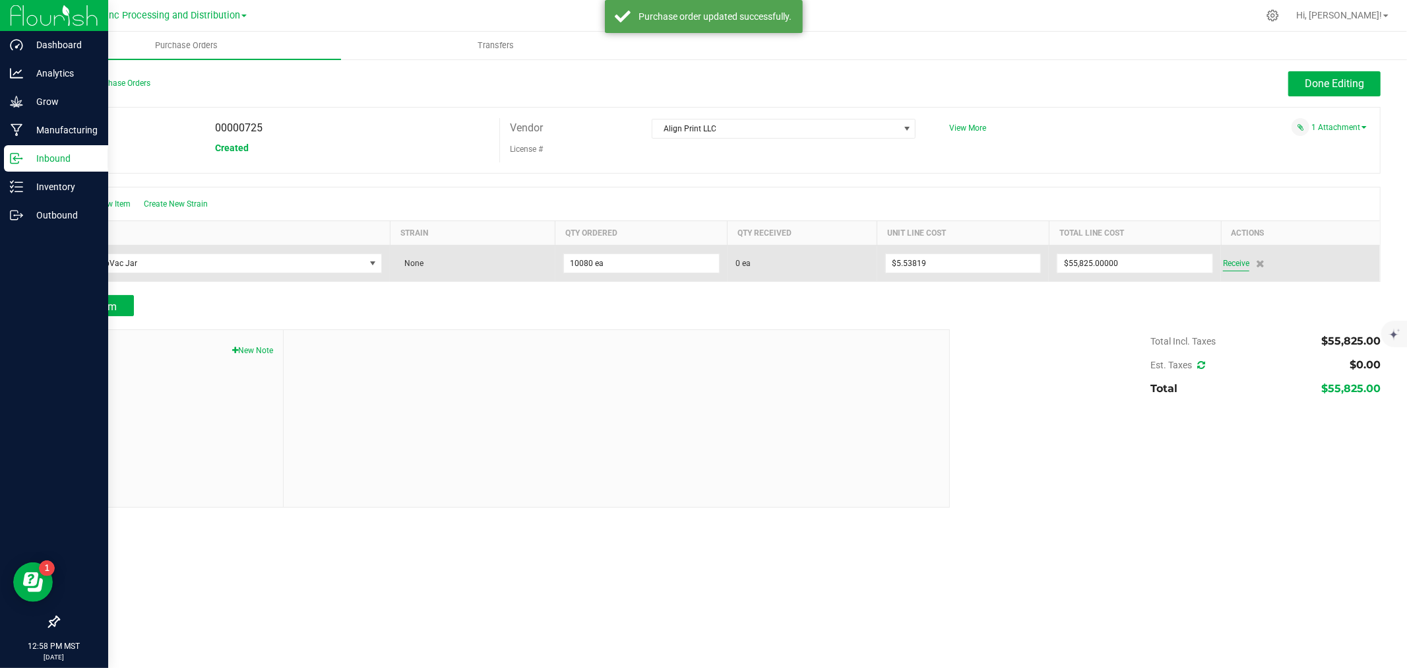
click at [1235, 260] on span "Receive" at bounding box center [1236, 263] width 26 height 16
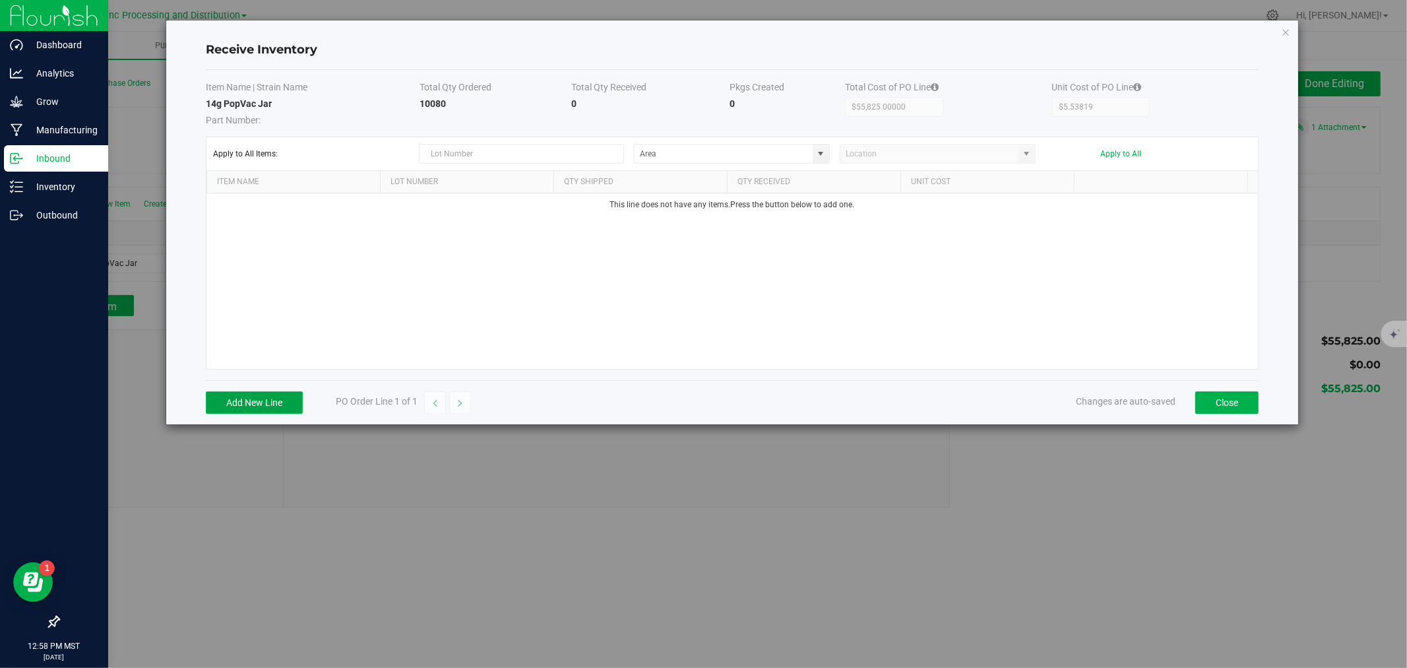
click at [245, 392] on button "Add New Line" at bounding box center [254, 402] width 97 height 22
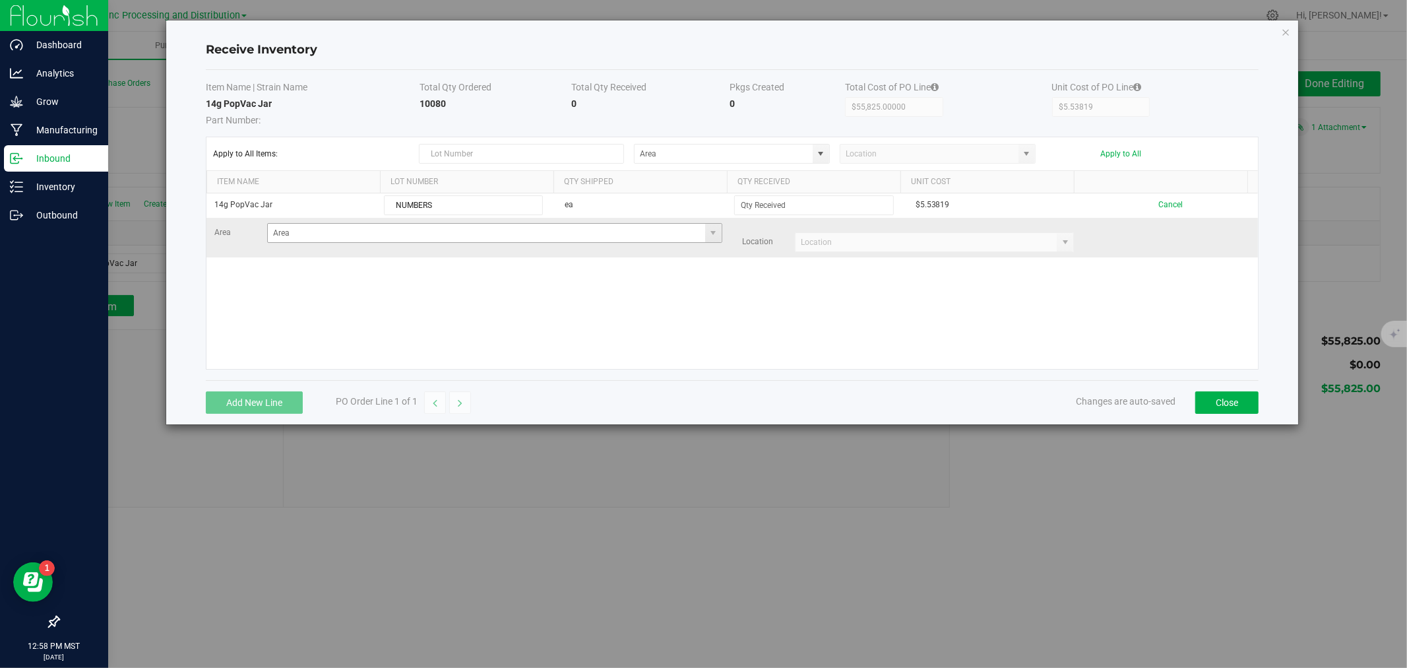
type input "NUMBERS"
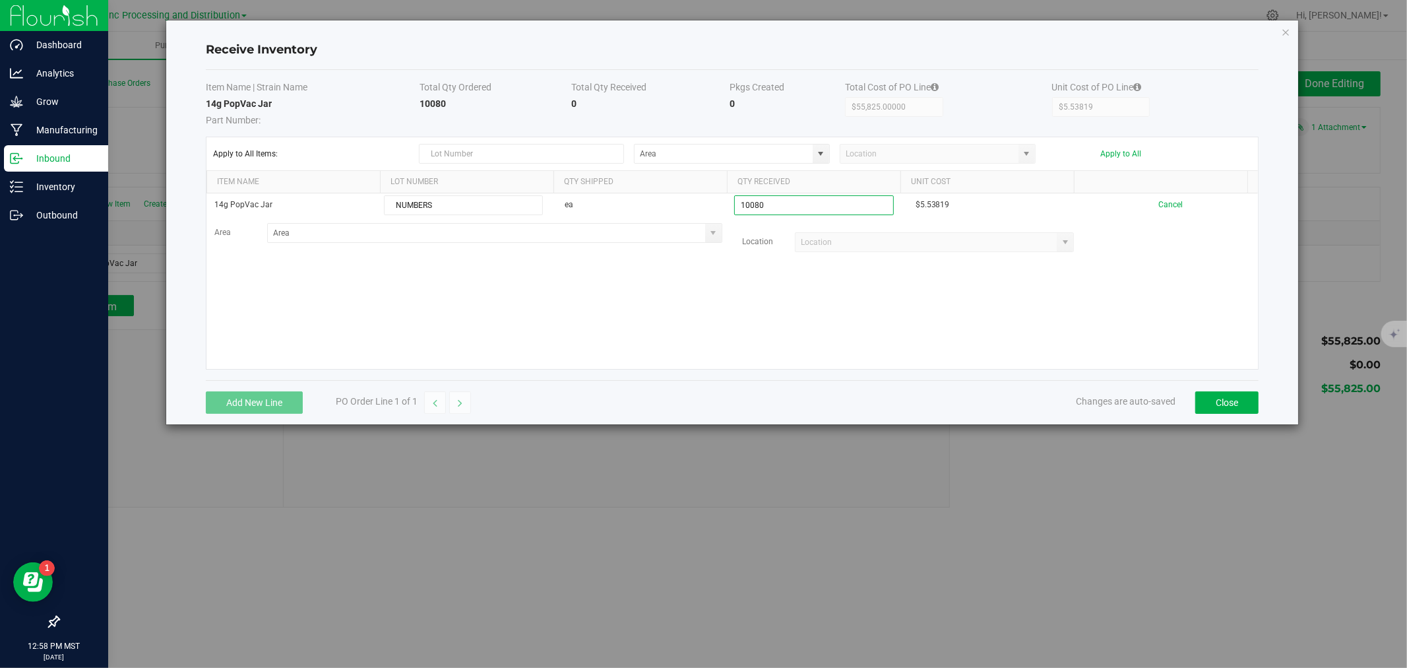
type input "10080 ea"
click at [472, 307] on kendo-grid-list "14g PopVac Jar NUMBERS ea 10080 ea $5.53819 Cancel Area Location" at bounding box center [731, 280] width 1051 height 175
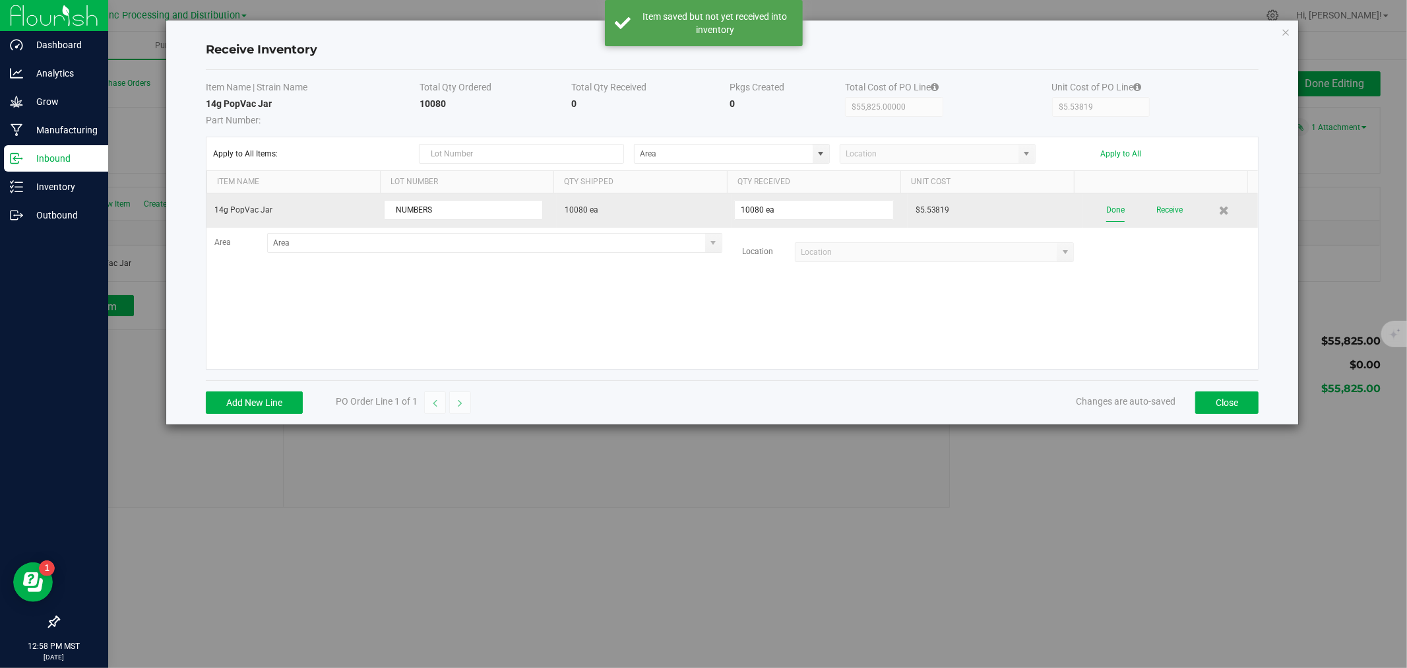
click at [1106, 212] on button "Done" at bounding box center [1115, 210] width 18 height 23
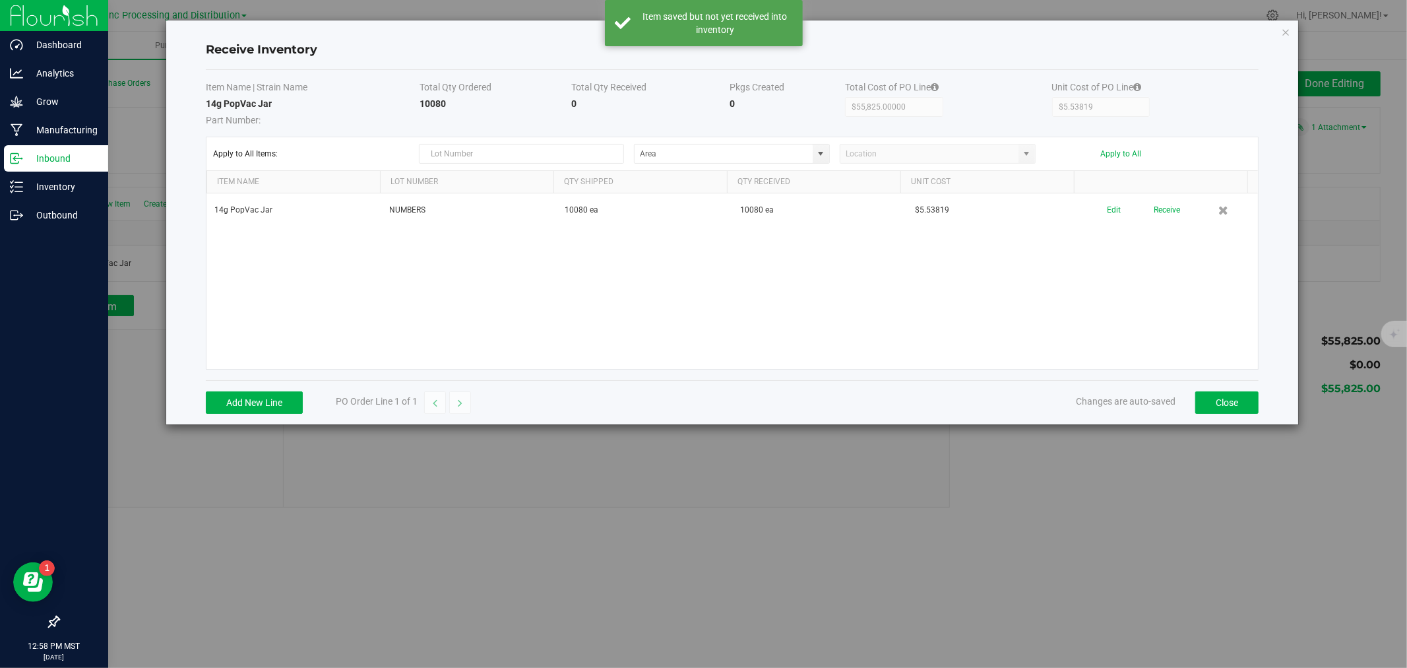
click at [1240, 416] on div "Add New Line PO Order Line 1 of 1 Changes are auto-saved Close" at bounding box center [732, 402] width 1053 height 44
click at [1240, 414] on div "Add New Line PO Order Line 1 of 1 Changes are auto-saved Close" at bounding box center [732, 402] width 1053 height 44
click at [1238, 404] on button "Close" at bounding box center [1226, 402] width 63 height 22
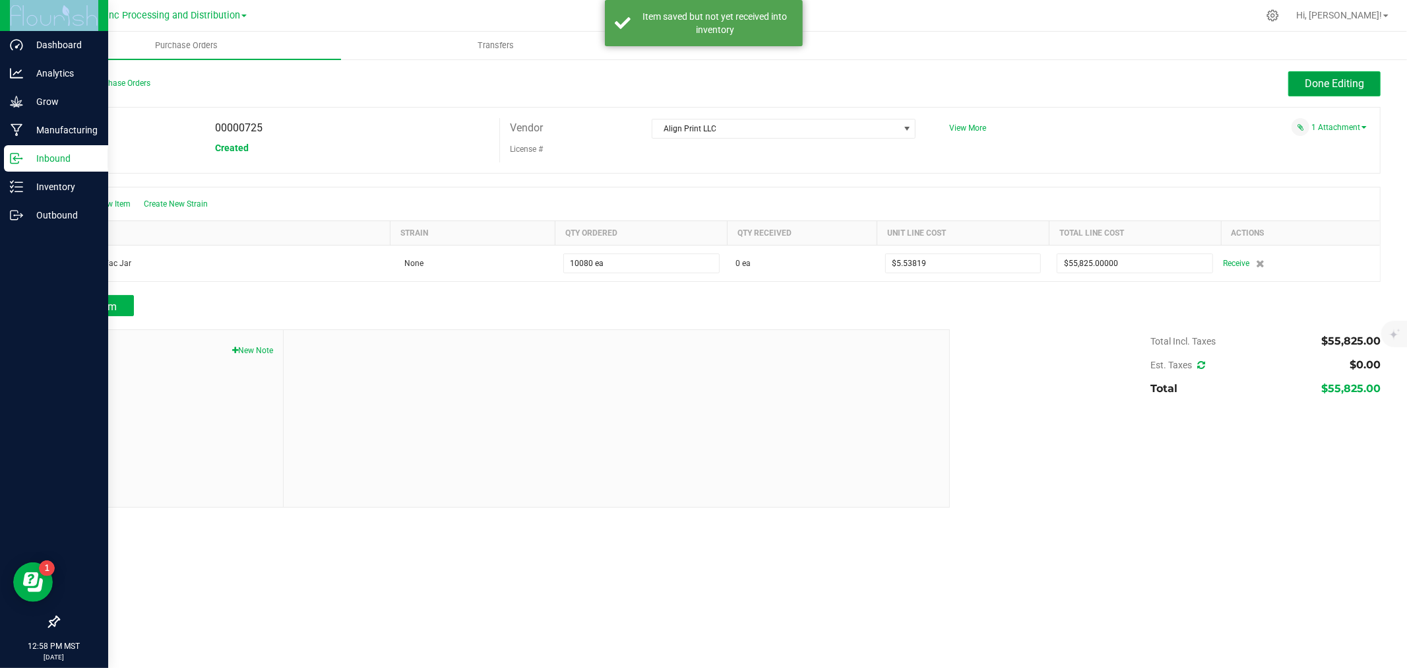
click at [1322, 76] on button "Done Editing" at bounding box center [1334, 83] width 92 height 25
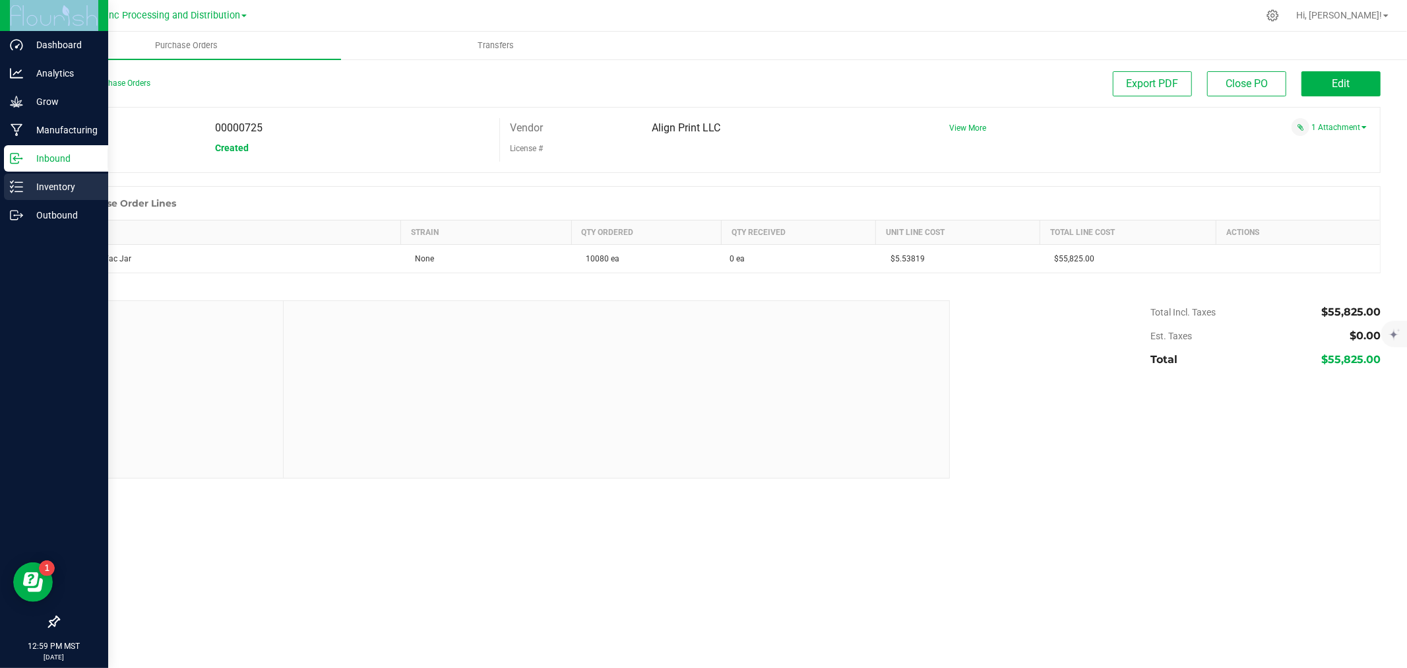
click at [1, 185] on link "Inventory" at bounding box center [54, 187] width 108 height 28
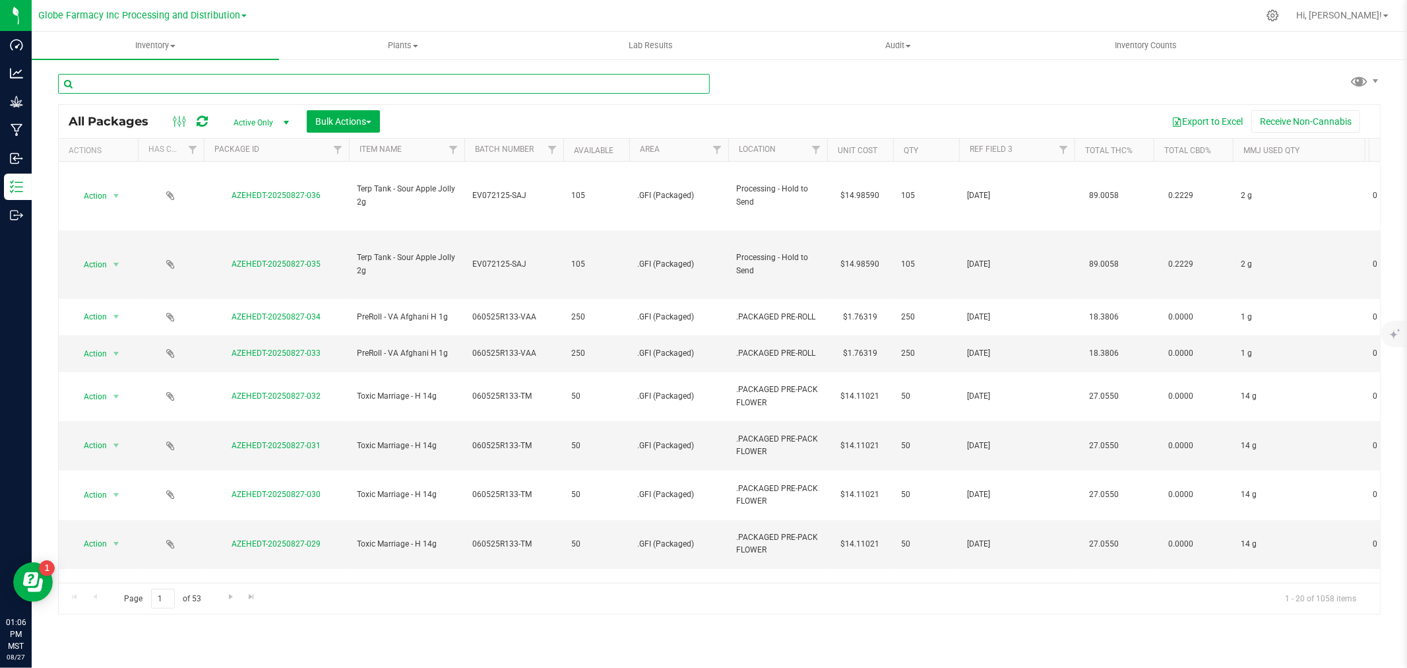
click at [363, 86] on input "text" at bounding box center [384, 84] width 652 height 20
